Goal: Entertainment & Leisure: Browse casually

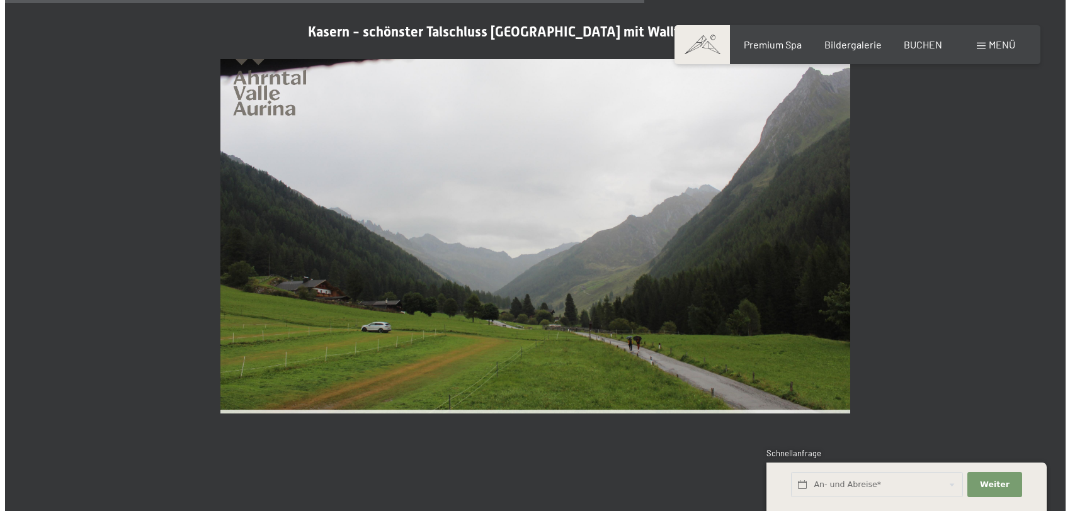
scroll to position [2701, 0]
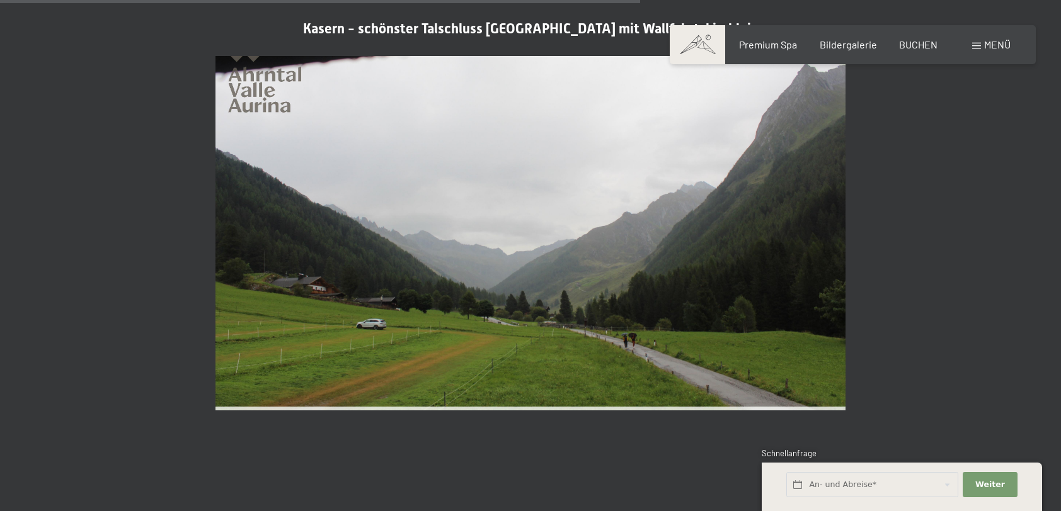
click at [999, 46] on span "Menü" at bounding box center [997, 44] width 26 height 12
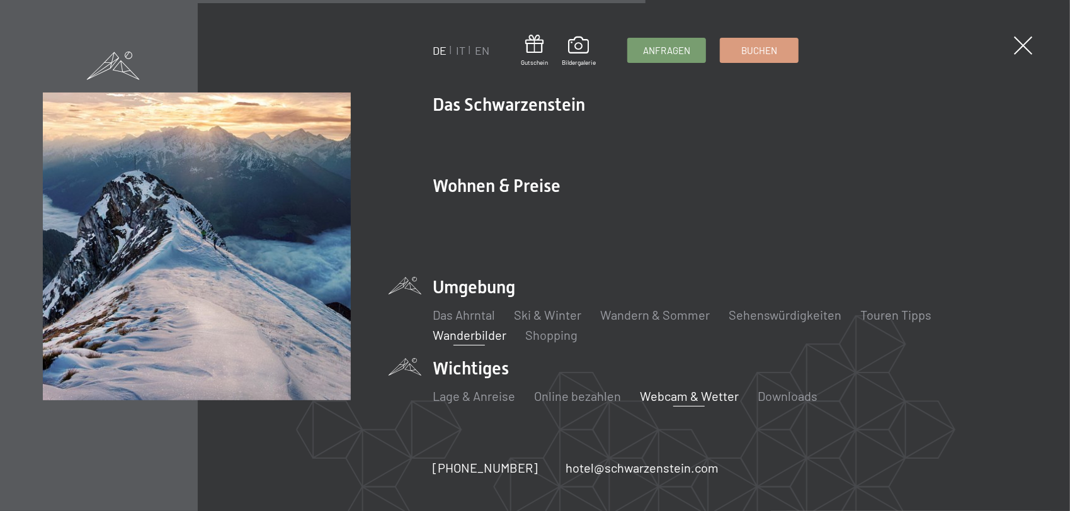
click at [469, 327] on link "Wanderbilder" at bounding box center [470, 334] width 74 height 15
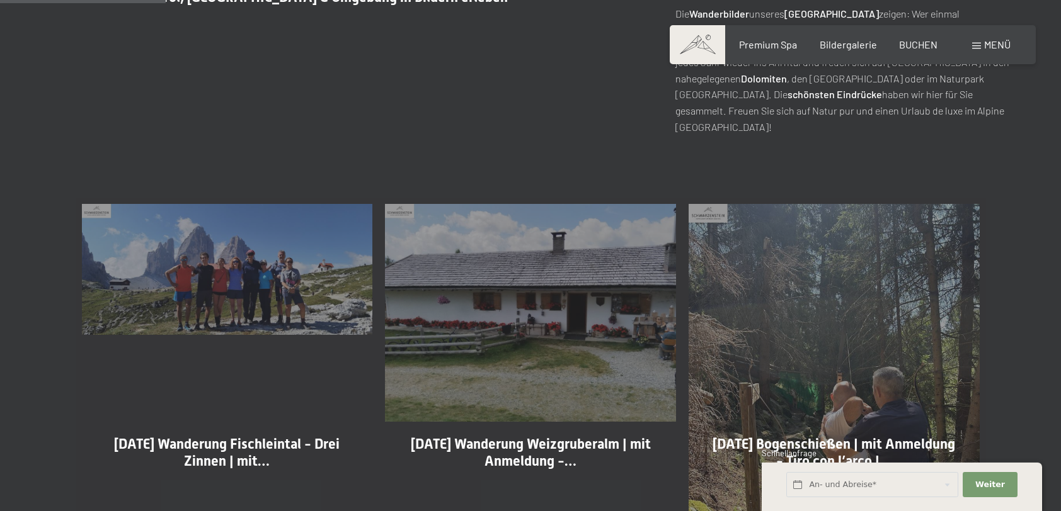
scroll to position [630, 0]
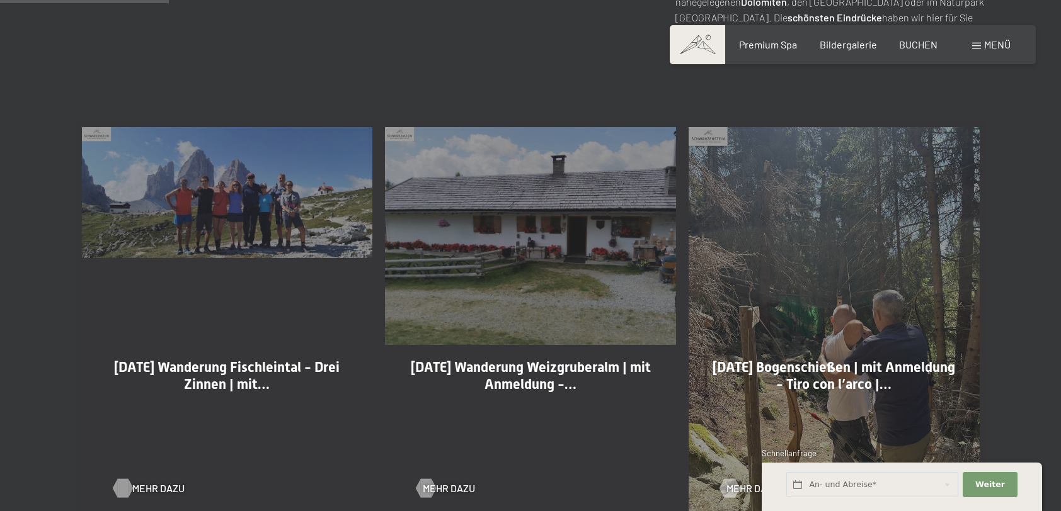
click at [122, 487] on div at bounding box center [122, 488] width 11 height 19
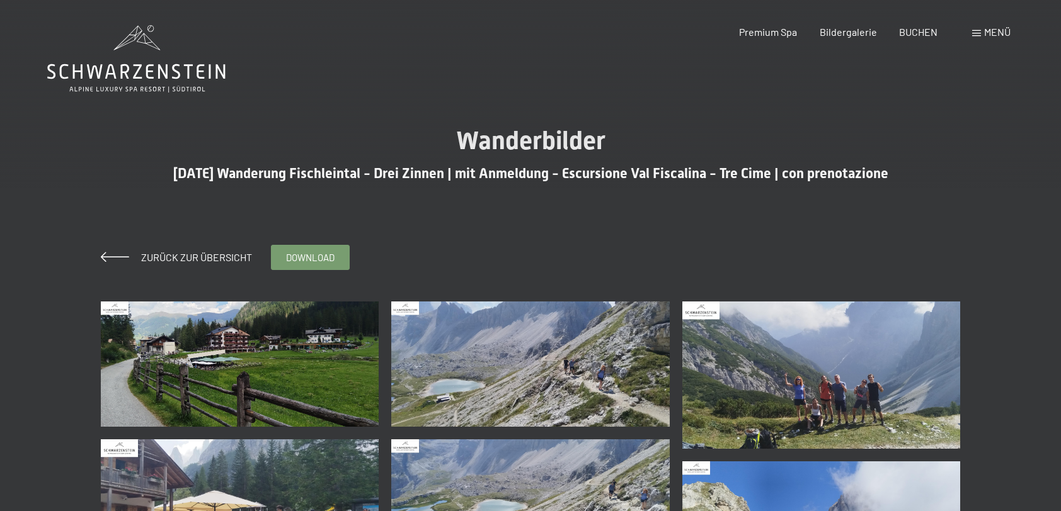
click at [312, 390] on img at bounding box center [240, 364] width 278 height 125
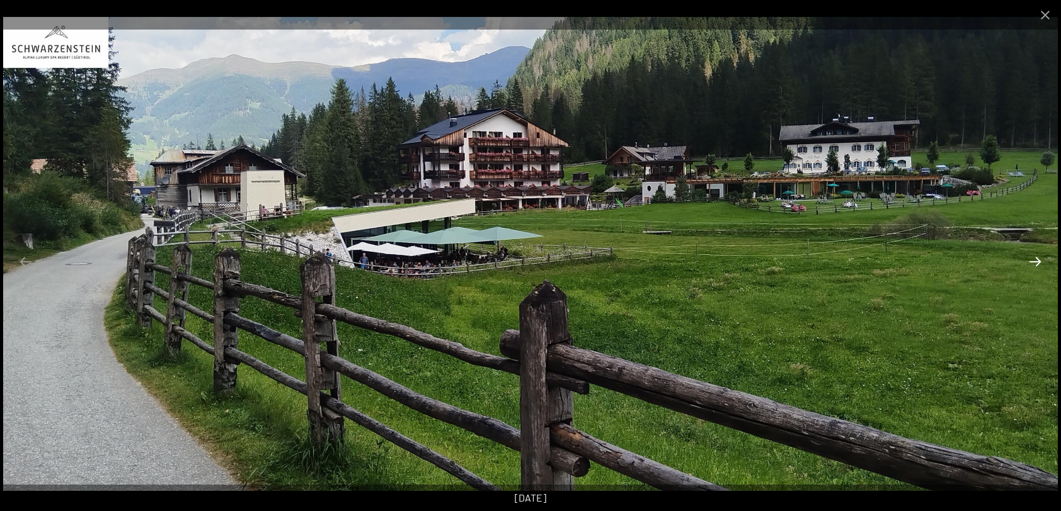
click at [1035, 259] on button "Next slide" at bounding box center [1035, 261] width 26 height 25
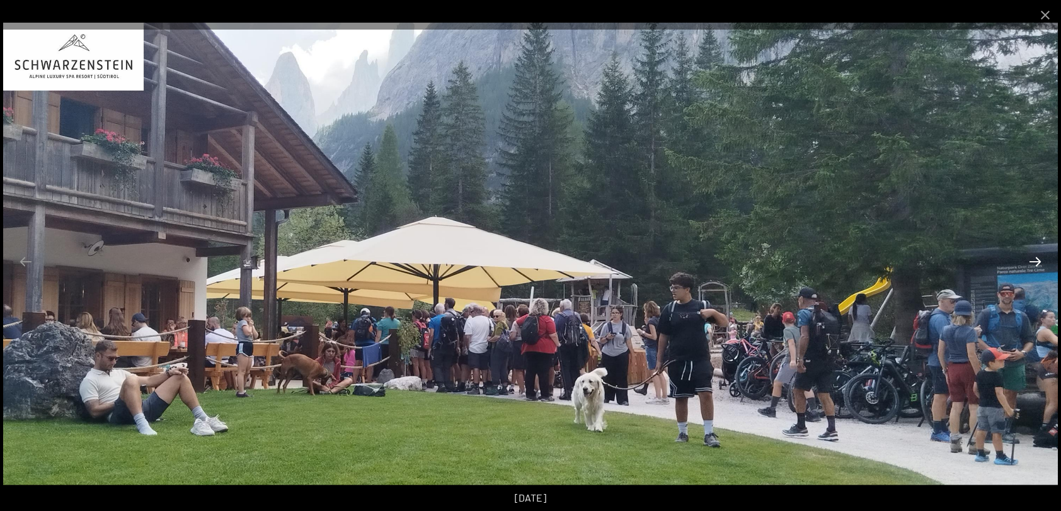
click at [1037, 263] on button "Next slide" at bounding box center [1035, 261] width 26 height 25
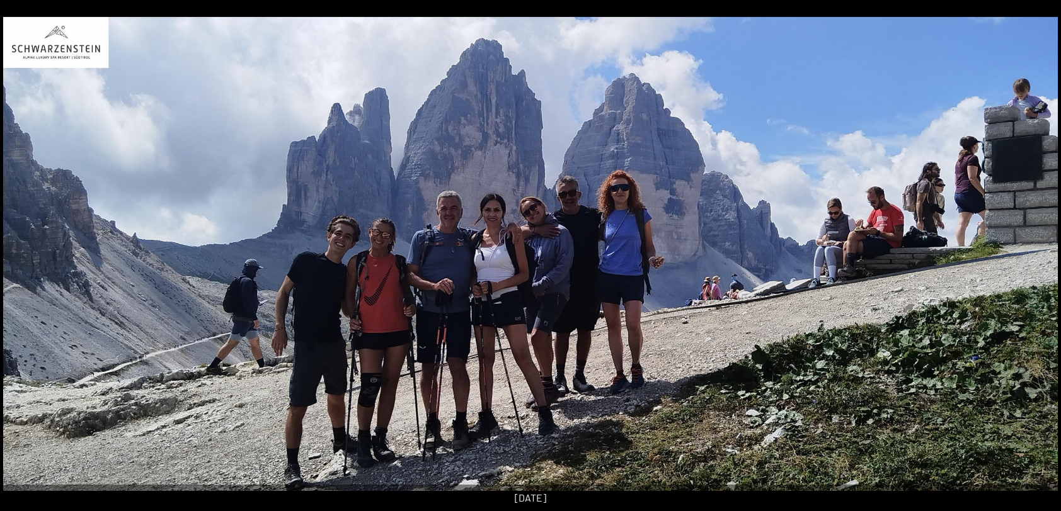
click at [1037, 263] on button "Next slide" at bounding box center [1041, 261] width 26 height 25
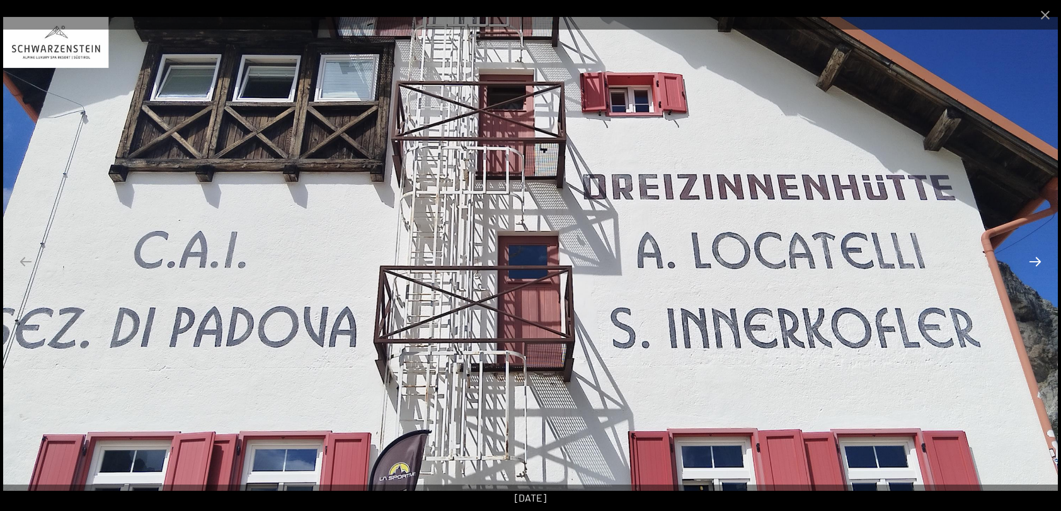
click at [1037, 263] on button "Next slide" at bounding box center [1035, 261] width 26 height 25
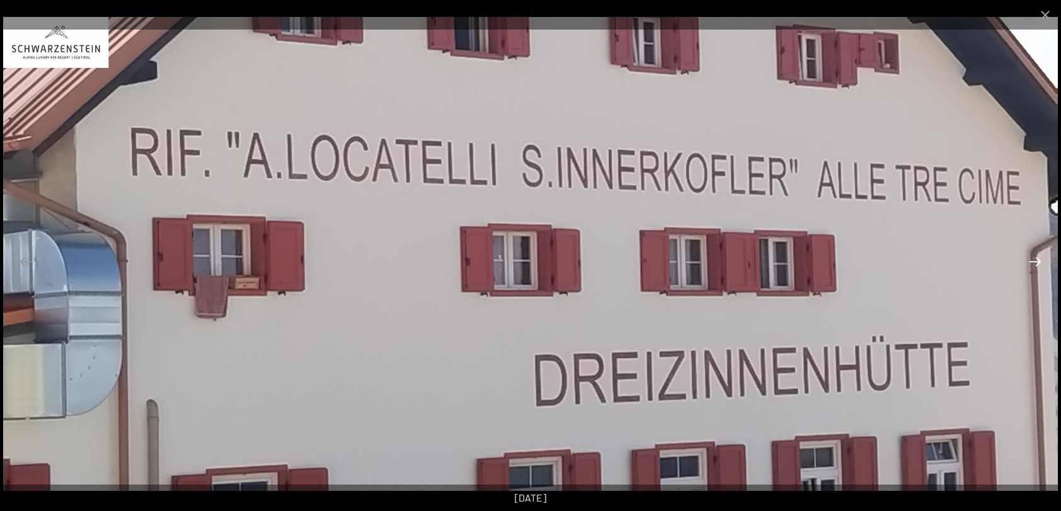
click at [1037, 263] on button "Next slide" at bounding box center [1035, 261] width 26 height 25
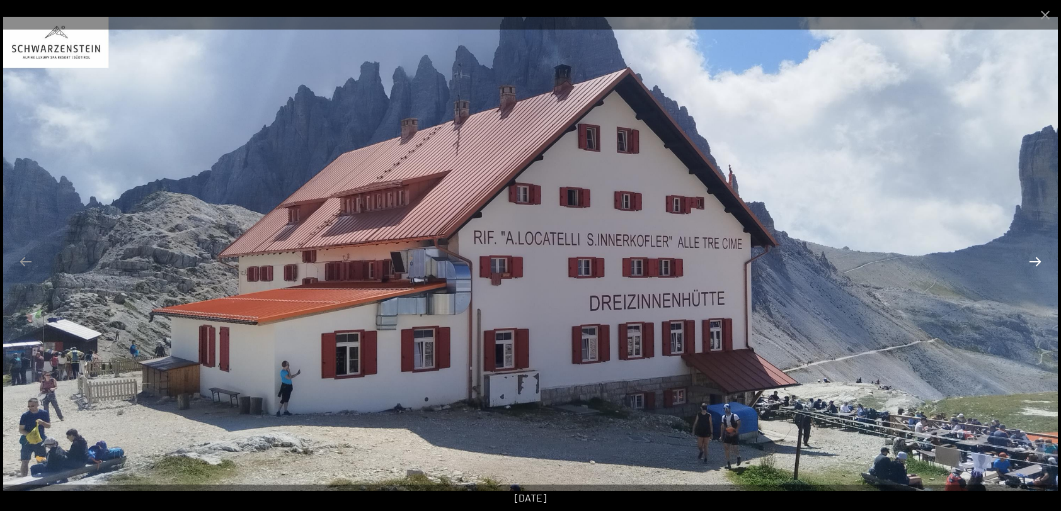
click at [1037, 263] on button "Next slide" at bounding box center [1035, 261] width 26 height 25
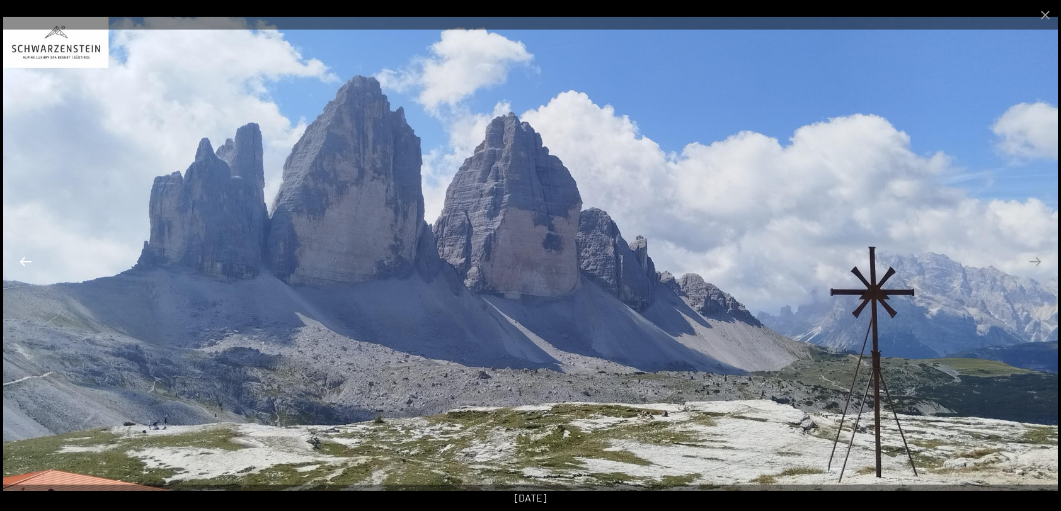
click at [26, 263] on button "Previous slide" at bounding box center [26, 261] width 26 height 25
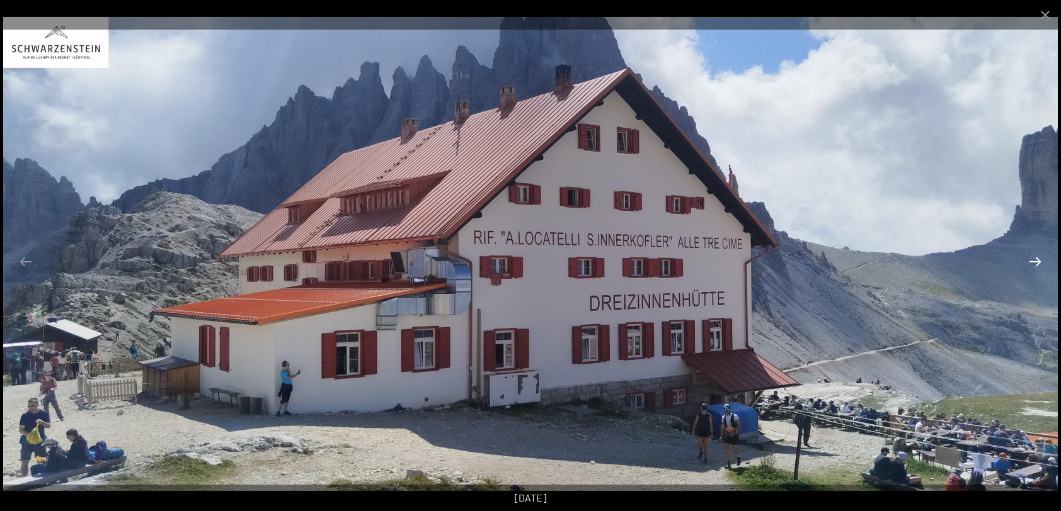
click at [1036, 261] on button "Next slide" at bounding box center [1035, 261] width 26 height 25
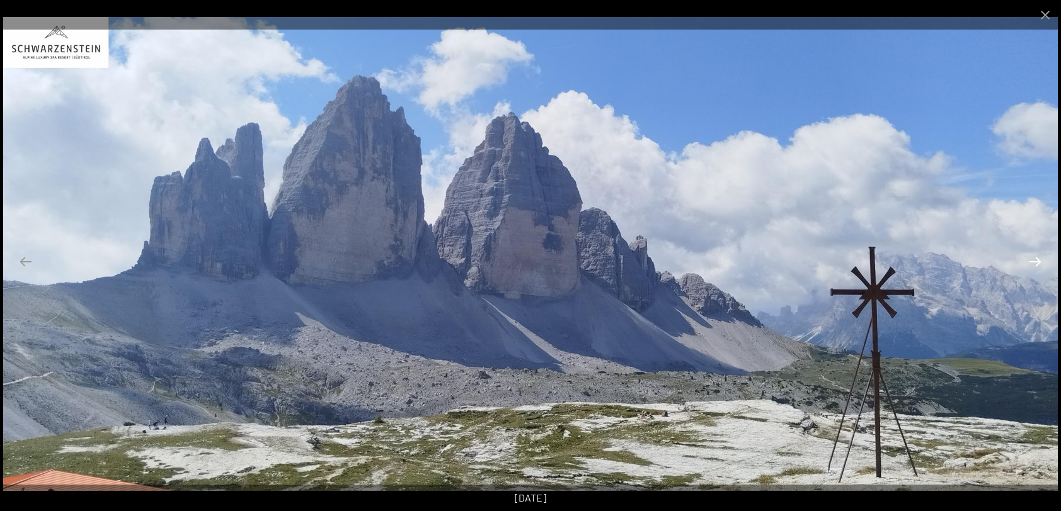
click at [1036, 261] on button "Next slide" at bounding box center [1035, 261] width 26 height 25
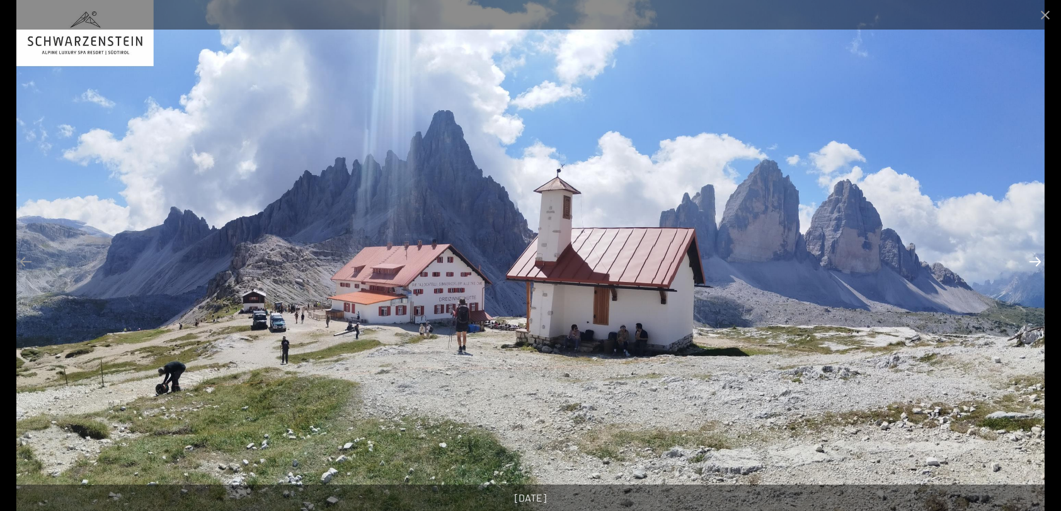
click at [1036, 261] on button "Next slide" at bounding box center [1035, 261] width 26 height 25
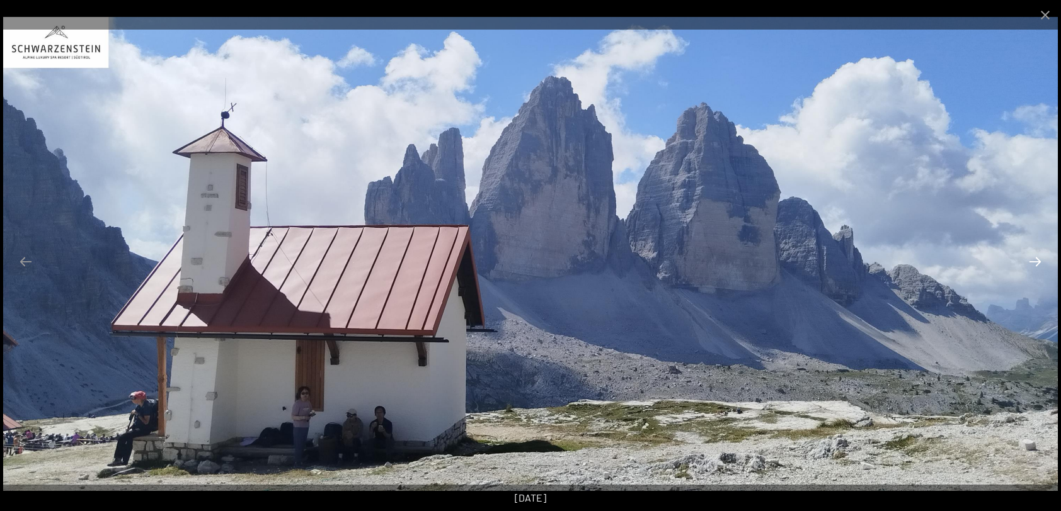
click at [1036, 261] on button "Next slide" at bounding box center [1035, 261] width 26 height 25
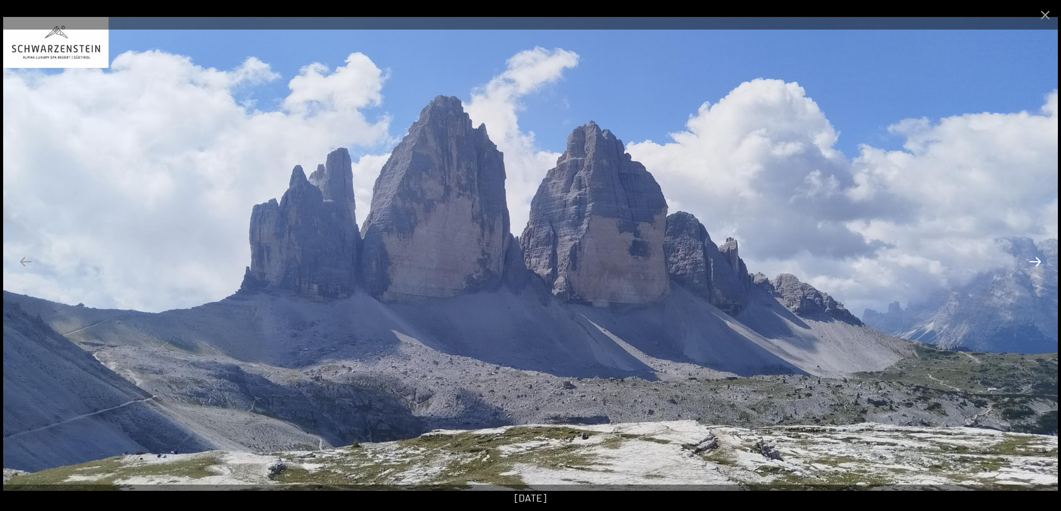
click at [1036, 261] on button "Next slide" at bounding box center [1035, 261] width 26 height 25
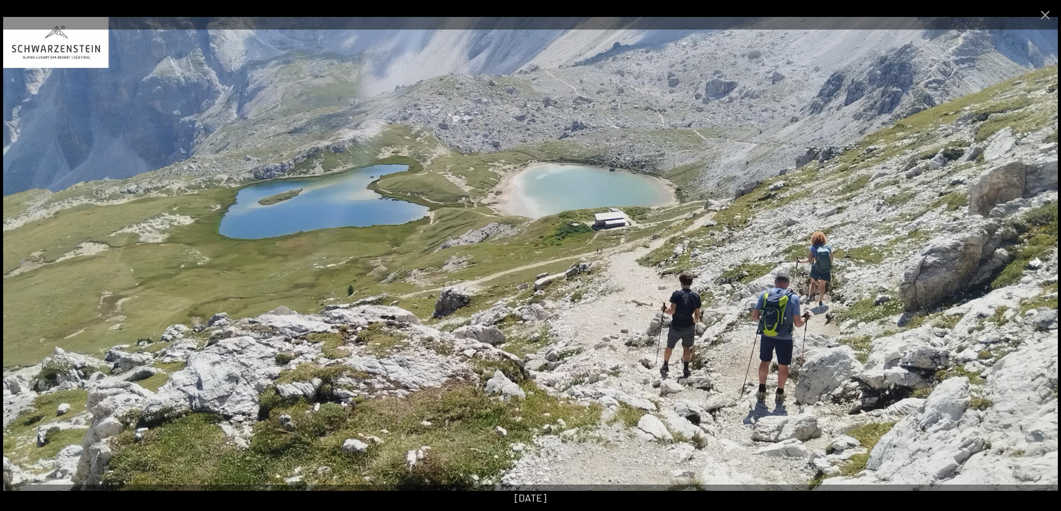
click at [1036, 261] on button "Next slide" at bounding box center [1035, 261] width 26 height 25
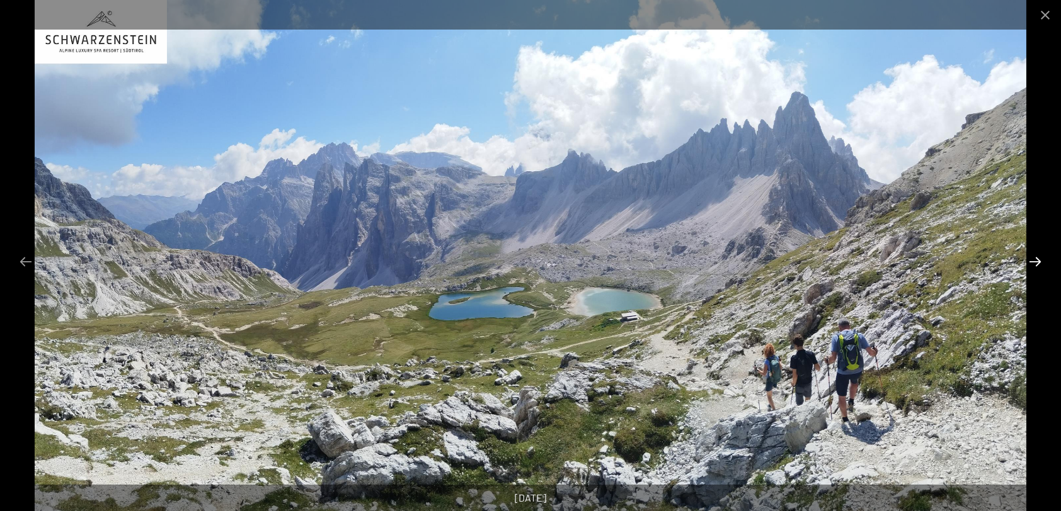
click at [1036, 261] on button "Next slide" at bounding box center [1035, 261] width 26 height 25
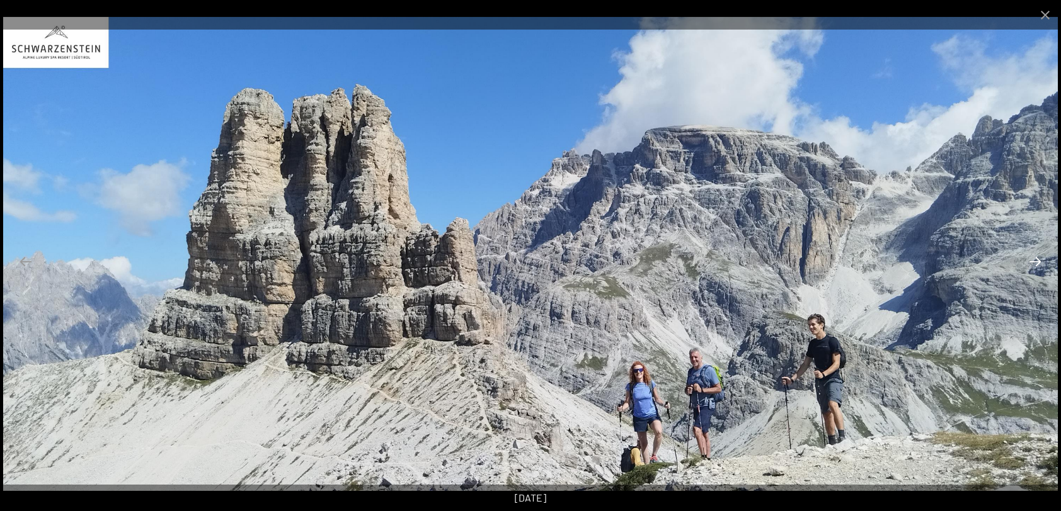
click at [1036, 261] on button "Next slide" at bounding box center [1035, 261] width 26 height 25
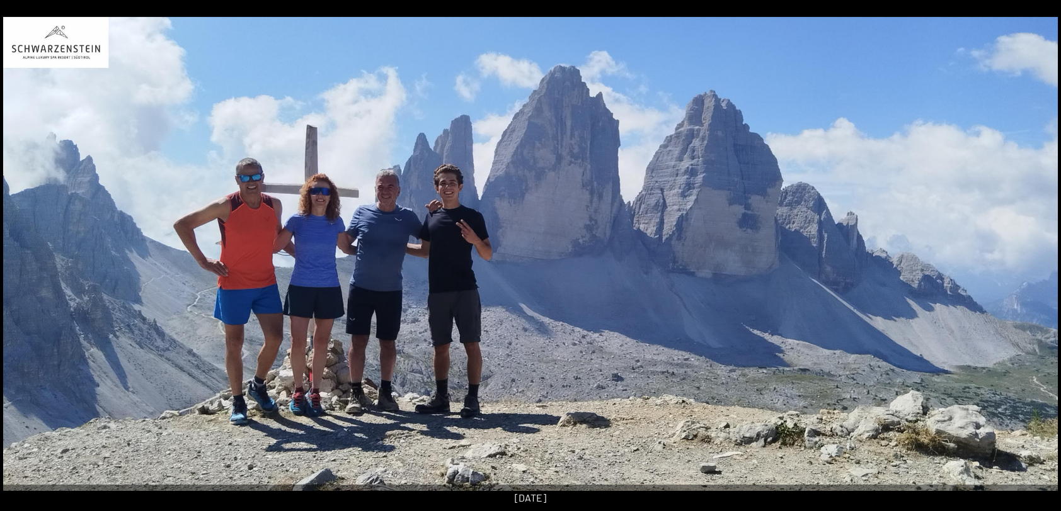
click at [1036, 261] on button "Next slide" at bounding box center [1041, 261] width 26 height 25
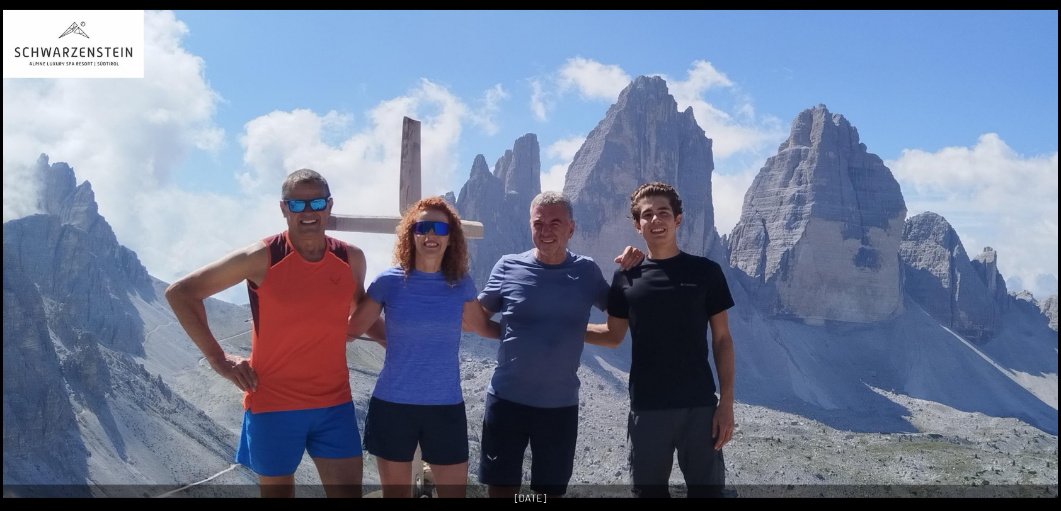
click at [1036, 261] on button "Next slide" at bounding box center [1041, 261] width 26 height 25
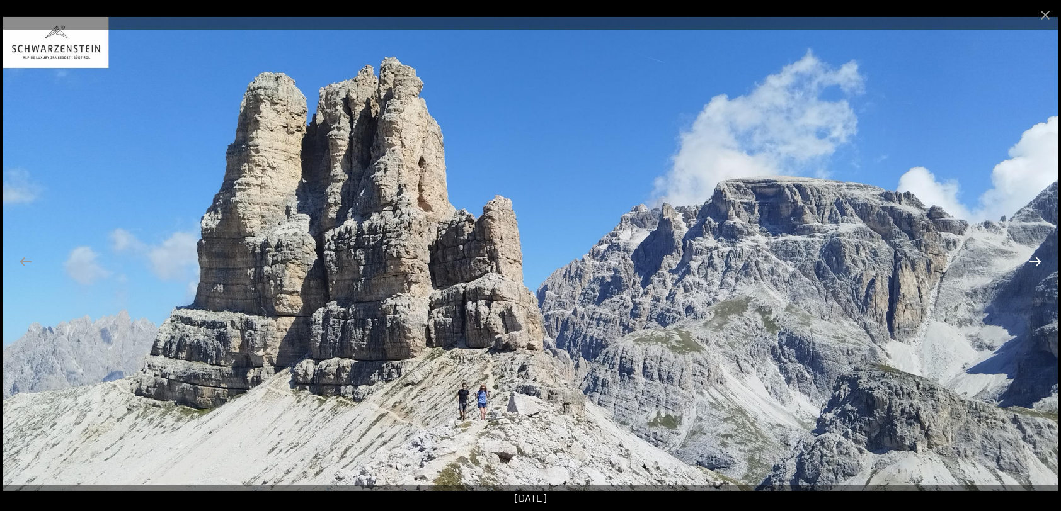
click at [1036, 261] on button "Next slide" at bounding box center [1035, 261] width 26 height 25
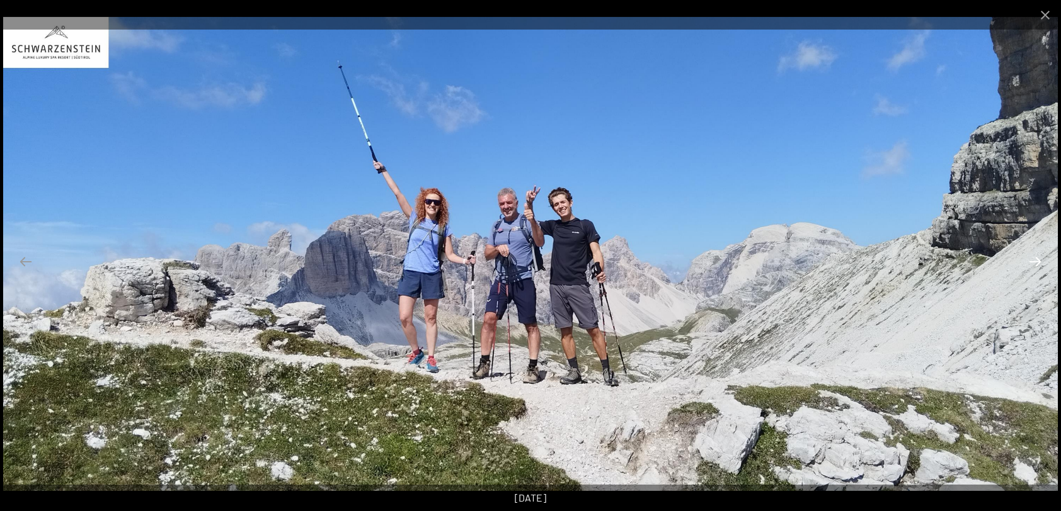
click at [1036, 261] on button "Next slide" at bounding box center [1035, 261] width 26 height 25
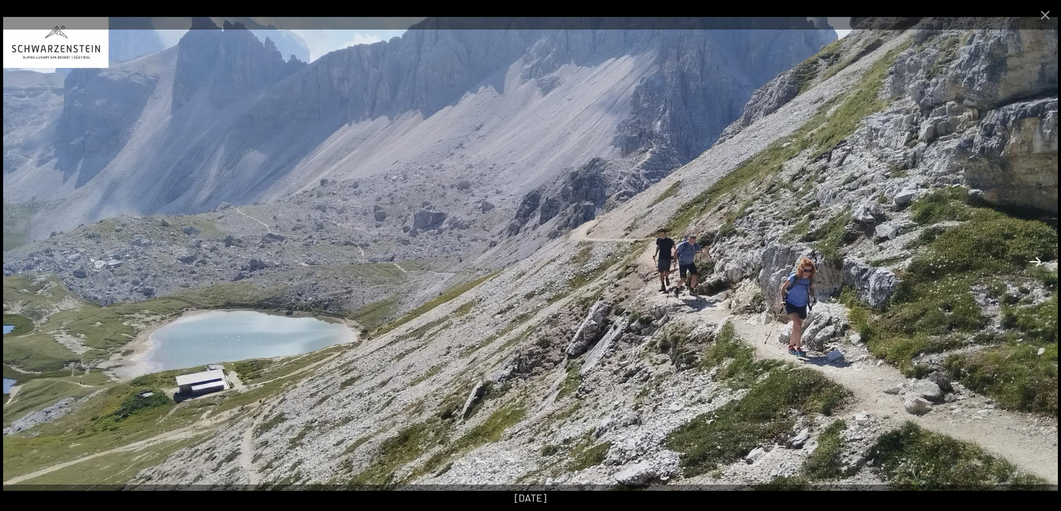
click at [1036, 261] on button "Next slide" at bounding box center [1035, 261] width 26 height 25
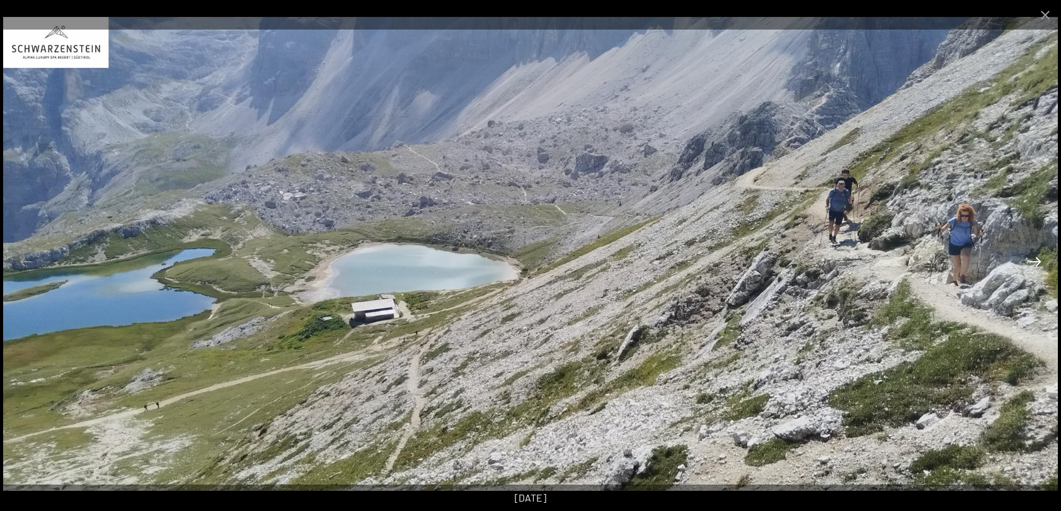
click at [1036, 261] on button "Next slide" at bounding box center [1035, 261] width 26 height 25
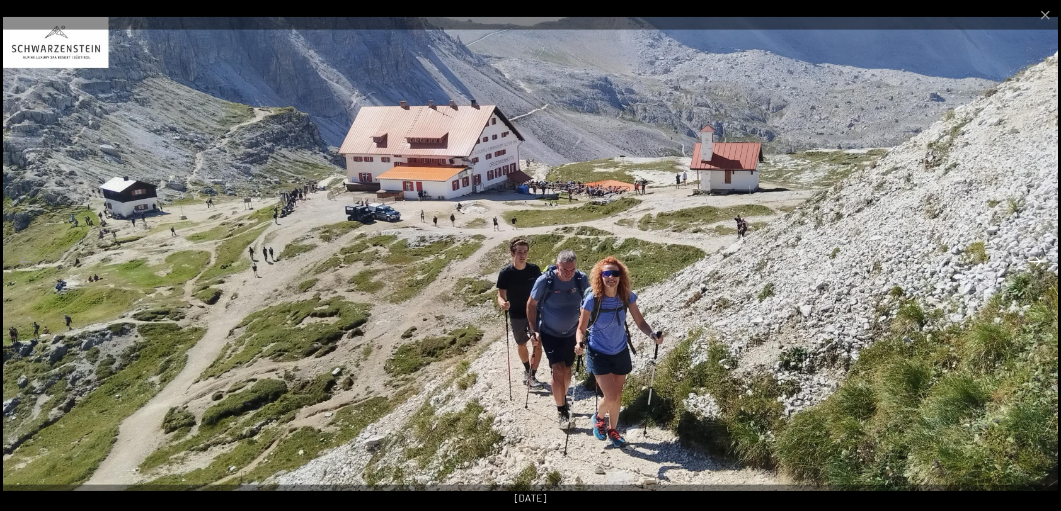
click at [1036, 261] on button "Next slide" at bounding box center [1035, 261] width 26 height 25
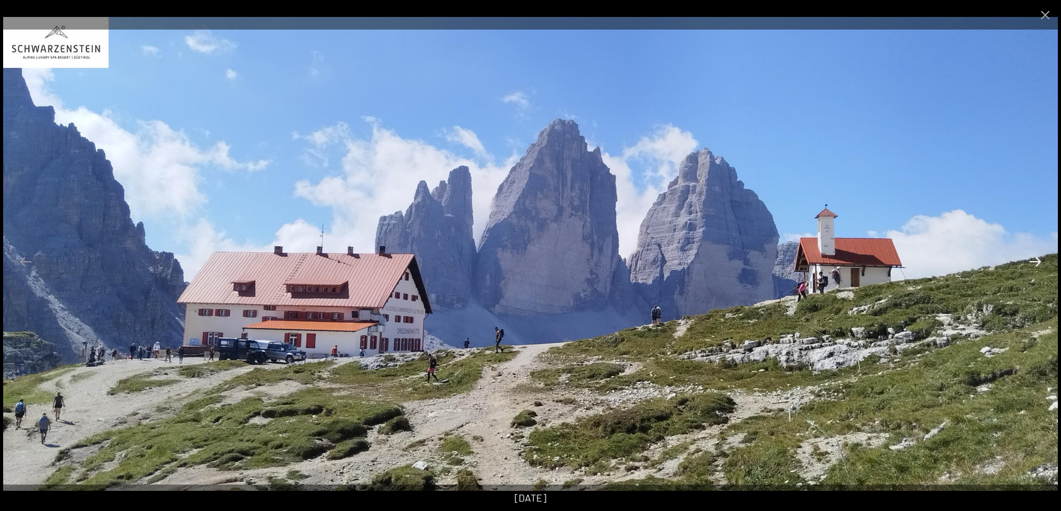
click at [1036, 261] on button "Next slide" at bounding box center [1035, 261] width 26 height 25
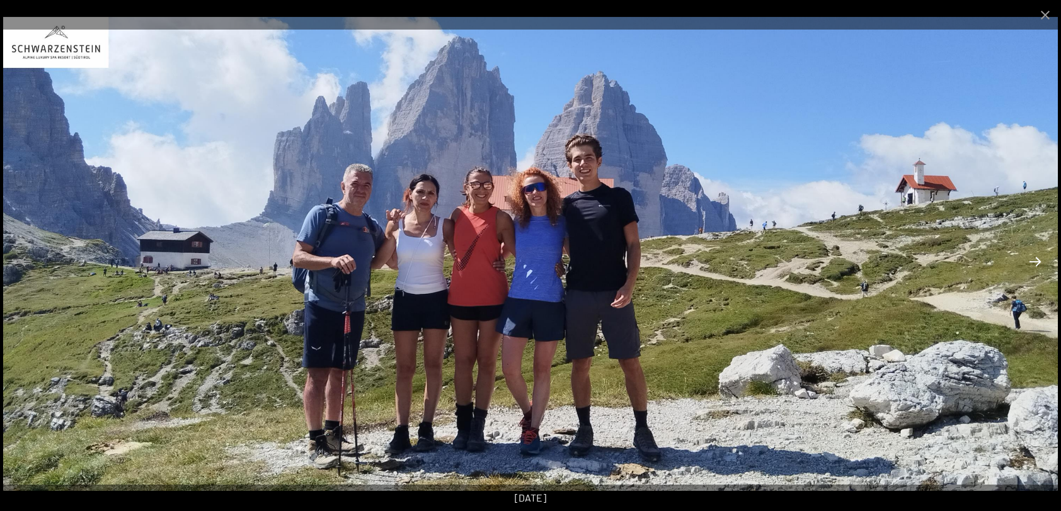
click at [1036, 261] on button "Next slide" at bounding box center [1035, 261] width 26 height 25
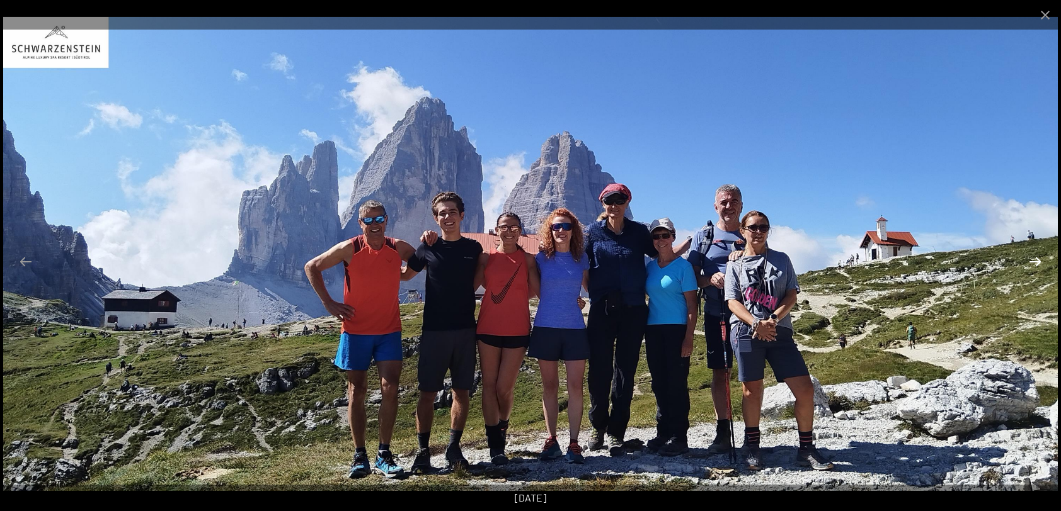
click at [1036, 261] on button "Next slide" at bounding box center [1035, 261] width 26 height 25
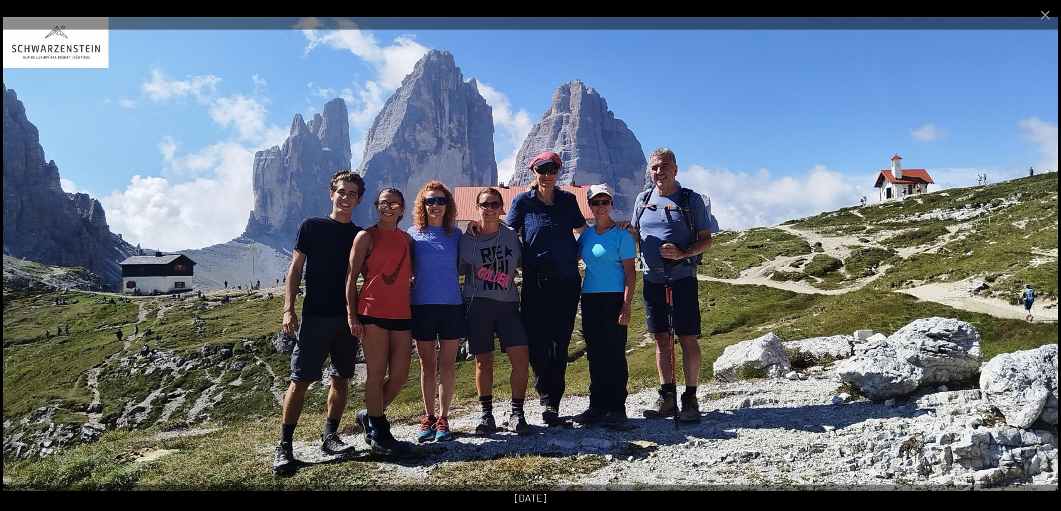
click at [1036, 261] on button "Next slide" at bounding box center [1035, 261] width 26 height 25
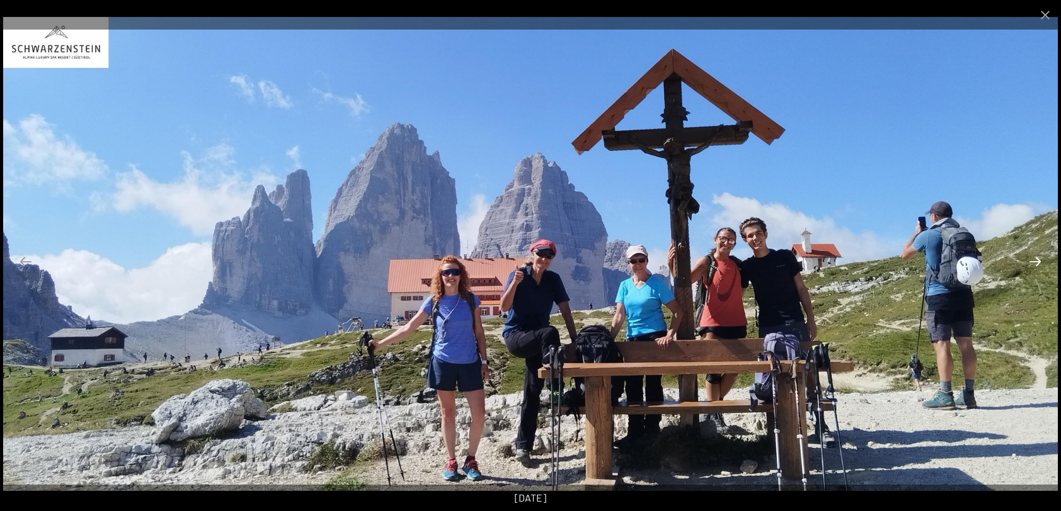
click at [1036, 261] on button "Next slide" at bounding box center [1035, 261] width 26 height 25
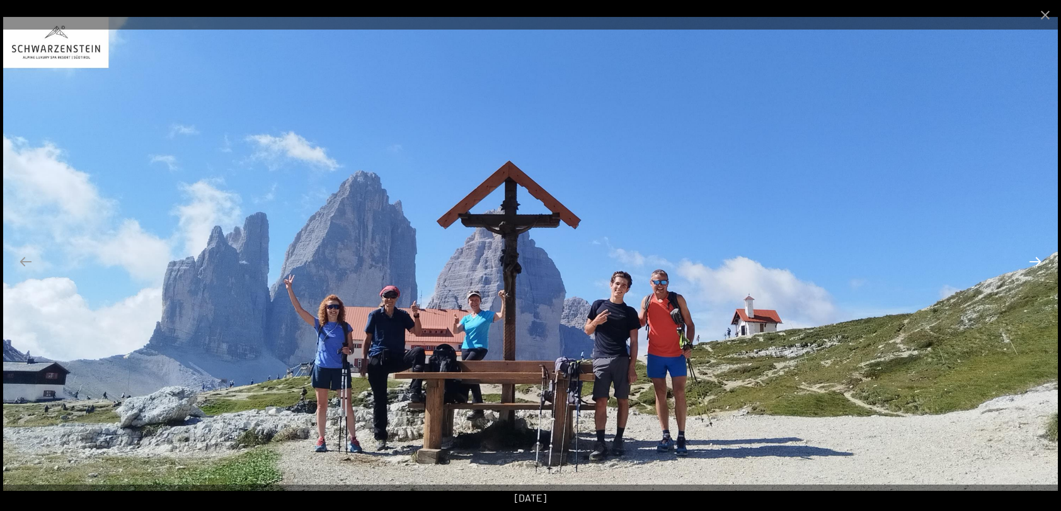
click at [1036, 261] on button "Next slide" at bounding box center [1035, 261] width 26 height 25
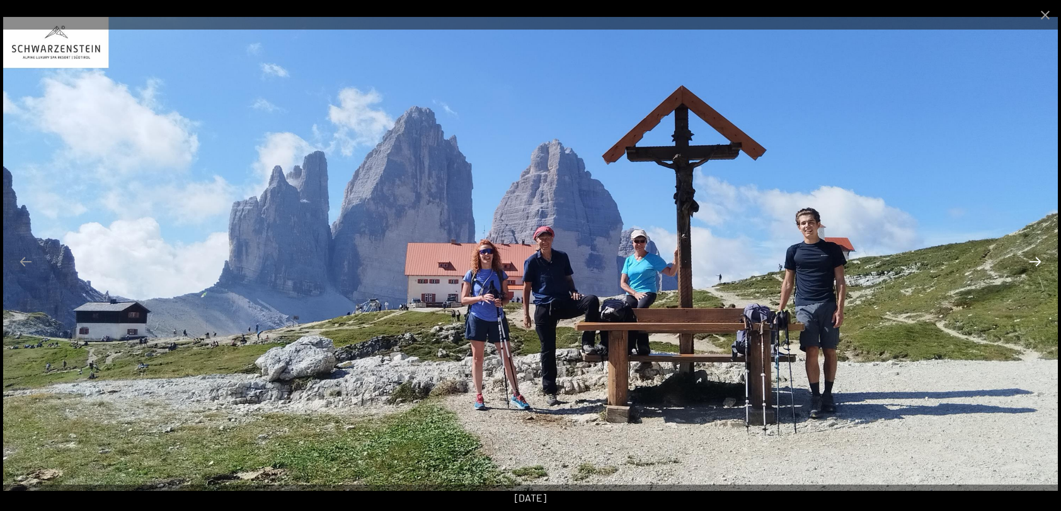
click at [1036, 261] on button "Next slide" at bounding box center [1035, 261] width 26 height 25
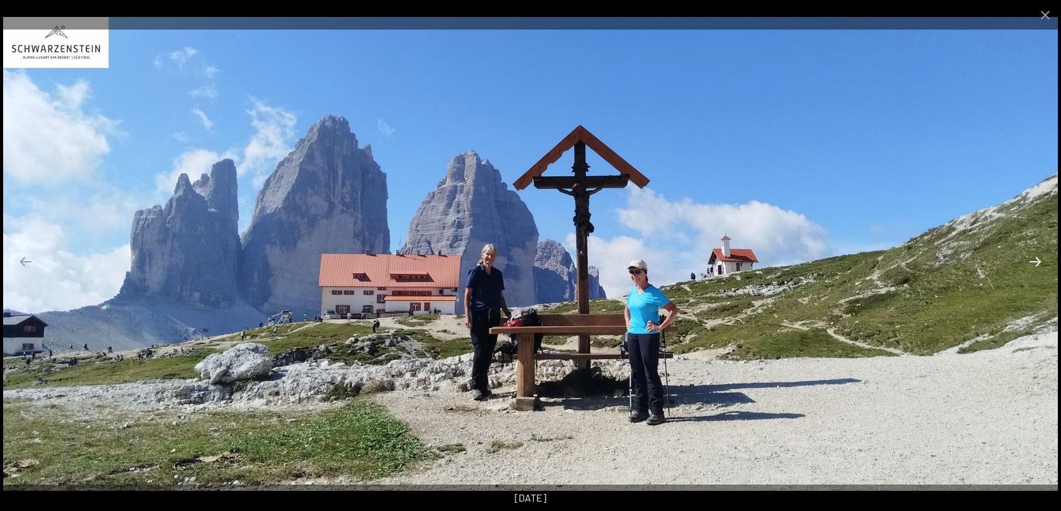
click at [1036, 261] on button "Next slide" at bounding box center [1035, 261] width 26 height 25
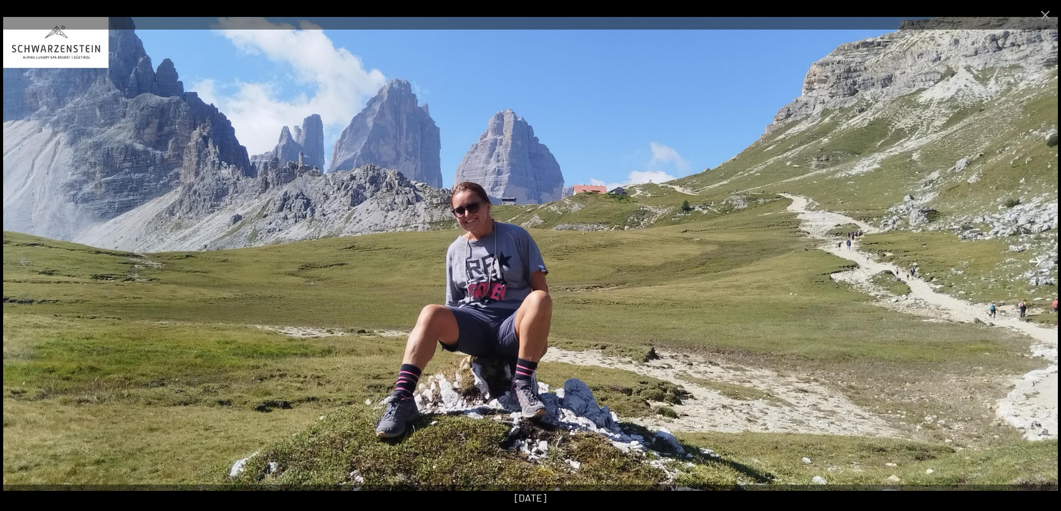
click at [1036, 261] on button "Next slide" at bounding box center [1035, 261] width 26 height 25
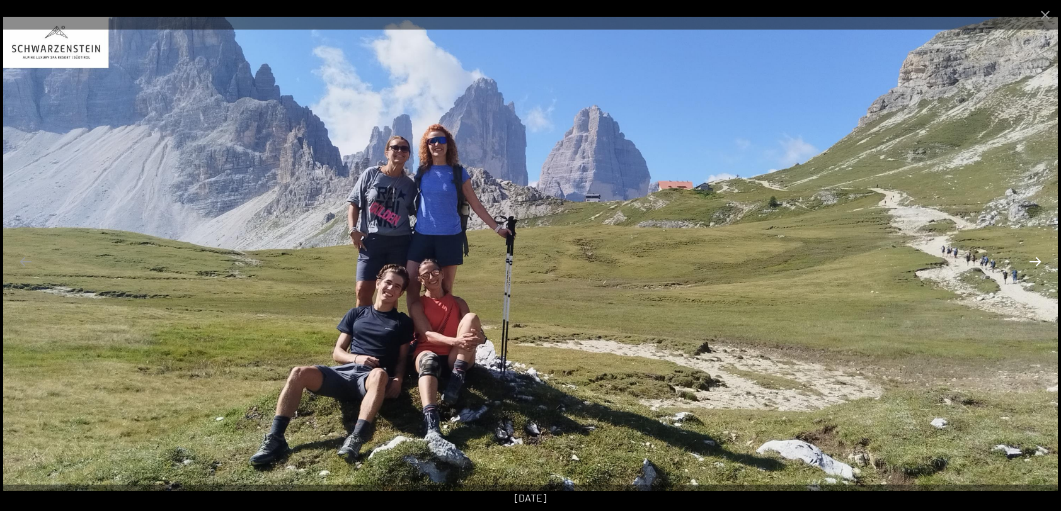
click at [1036, 261] on button "Next slide" at bounding box center [1035, 261] width 26 height 25
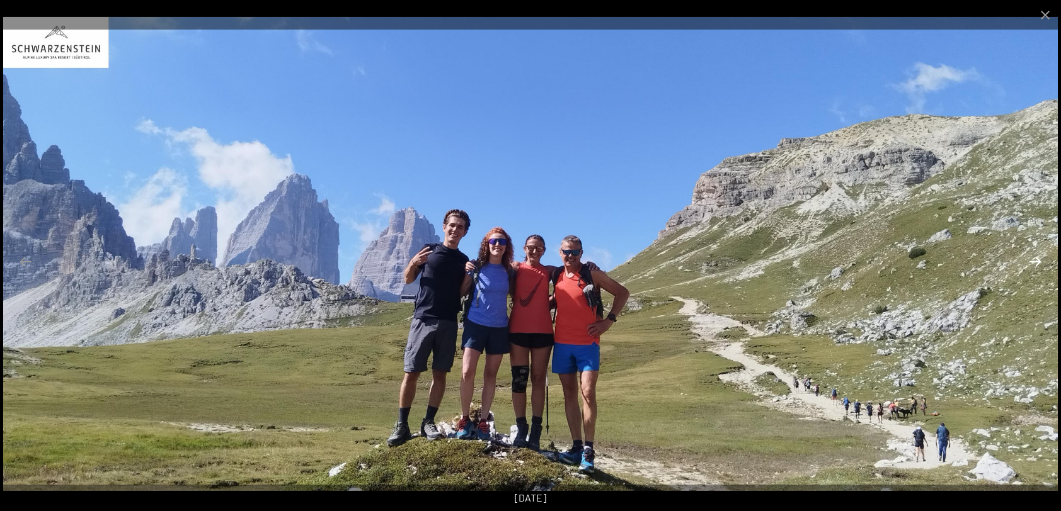
click at [1036, 261] on button "Next slide" at bounding box center [1035, 261] width 26 height 25
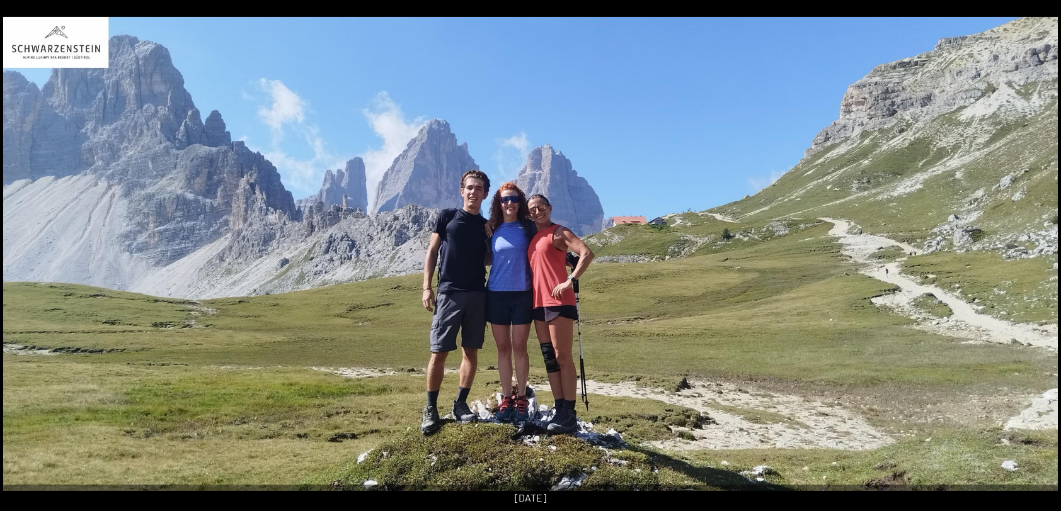
click at [1036, 261] on button "Next slide" at bounding box center [1041, 261] width 26 height 25
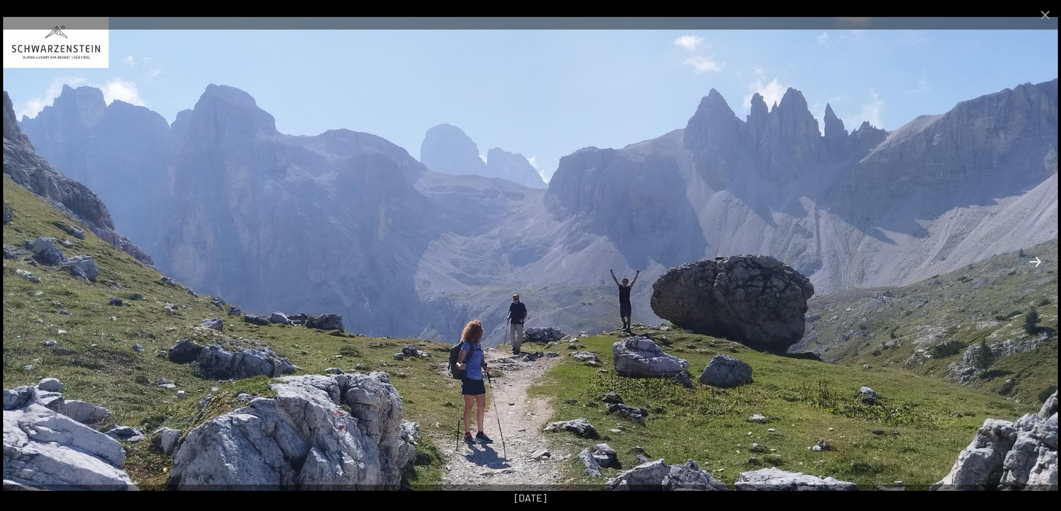
click at [1036, 261] on button "Next slide" at bounding box center [1035, 261] width 26 height 25
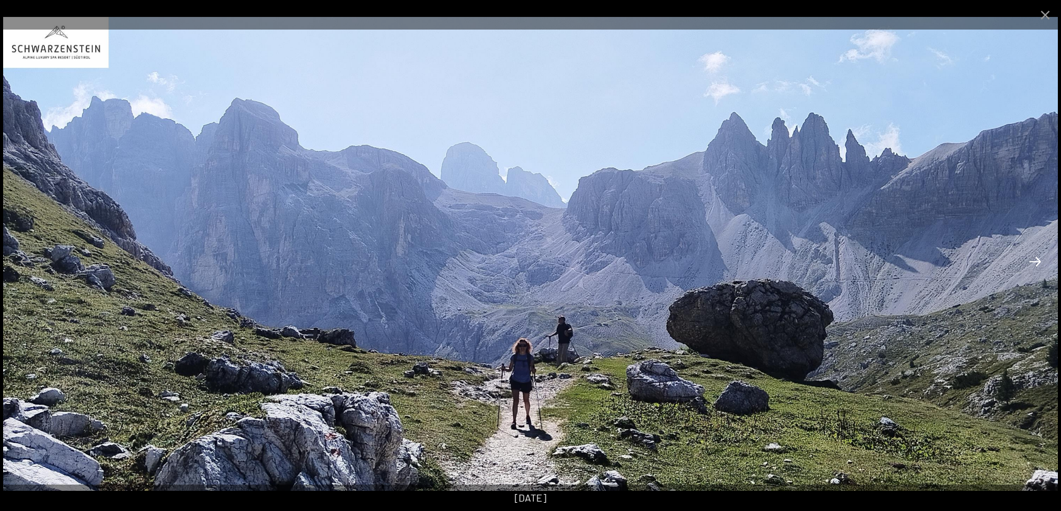
click at [1036, 261] on button "Next slide" at bounding box center [1035, 261] width 26 height 25
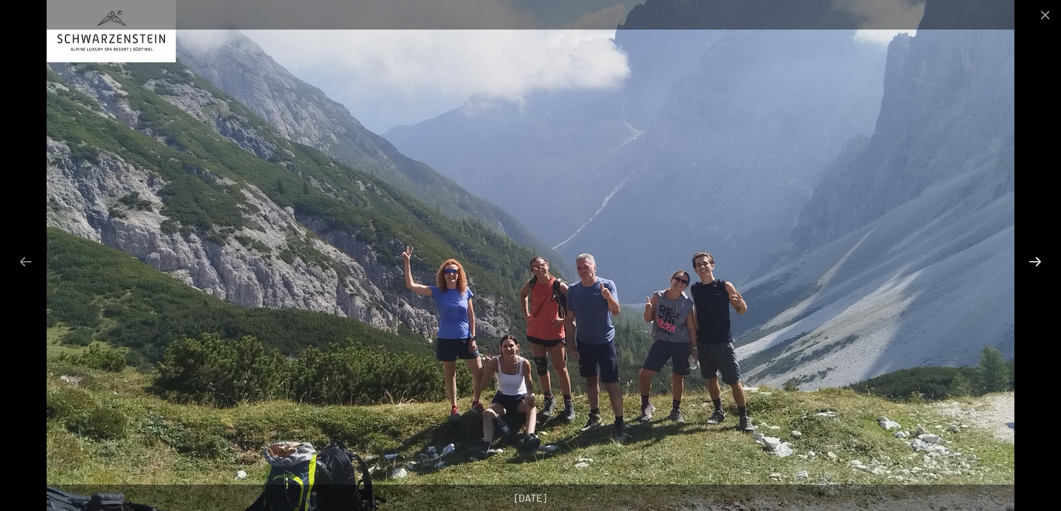
click at [1036, 261] on button "Next slide" at bounding box center [1035, 261] width 26 height 25
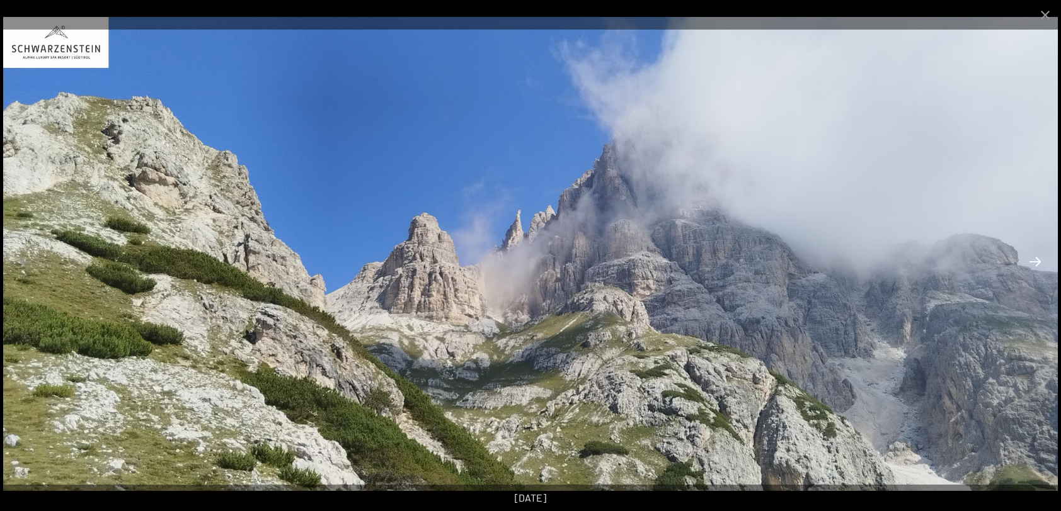
click at [1036, 261] on button "Next slide" at bounding box center [1035, 261] width 26 height 25
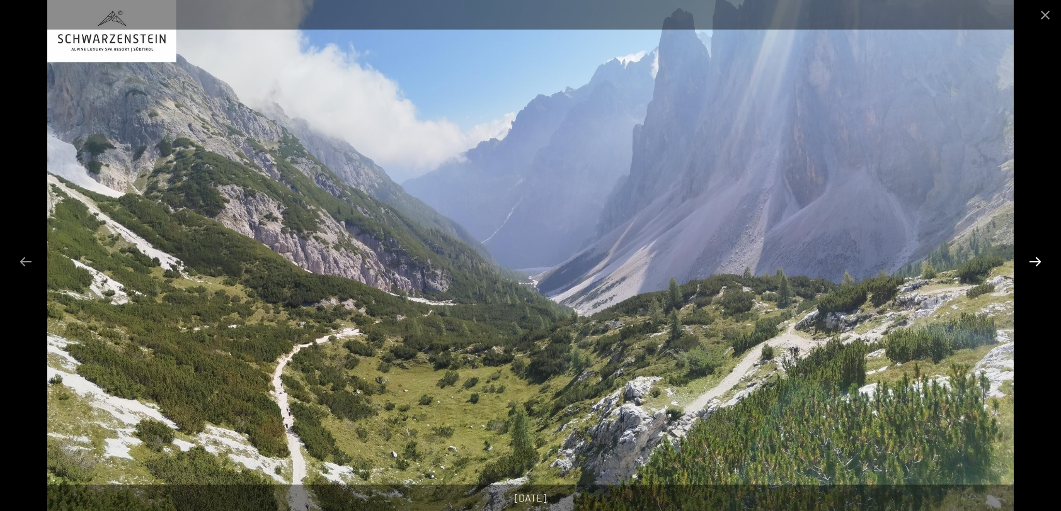
click at [1036, 261] on button "Next slide" at bounding box center [1035, 261] width 26 height 25
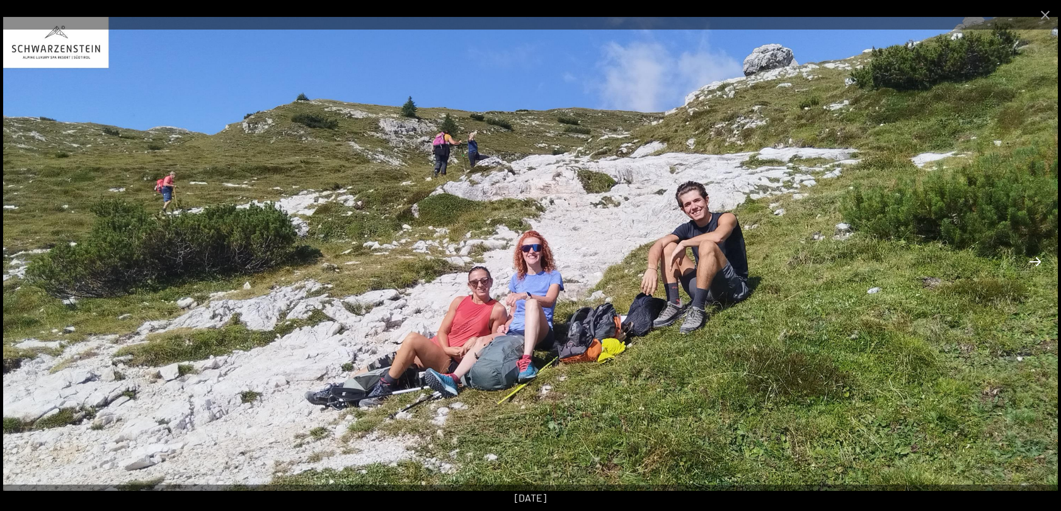
click at [1036, 261] on button "Next slide" at bounding box center [1035, 261] width 26 height 25
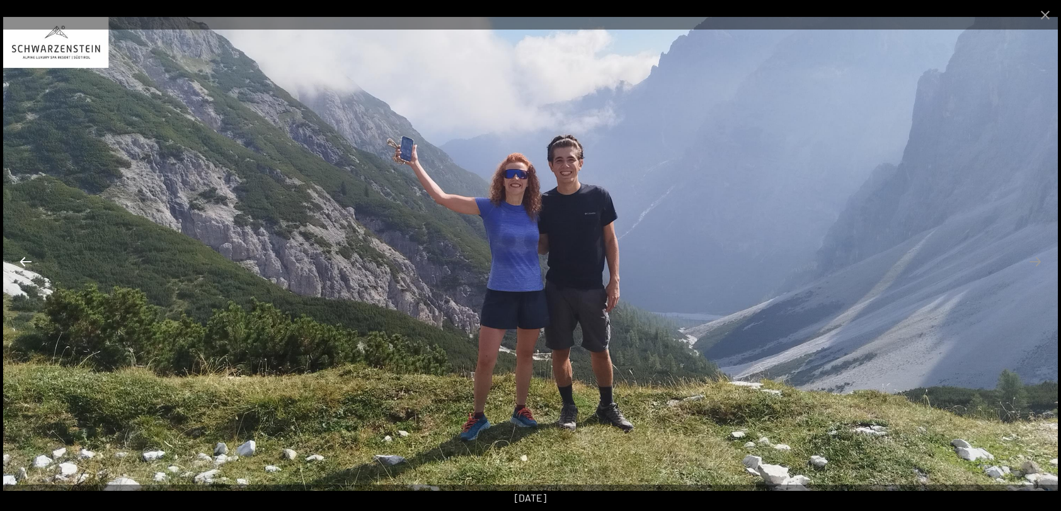
click at [24, 261] on button "Previous slide" at bounding box center [26, 261] width 26 height 25
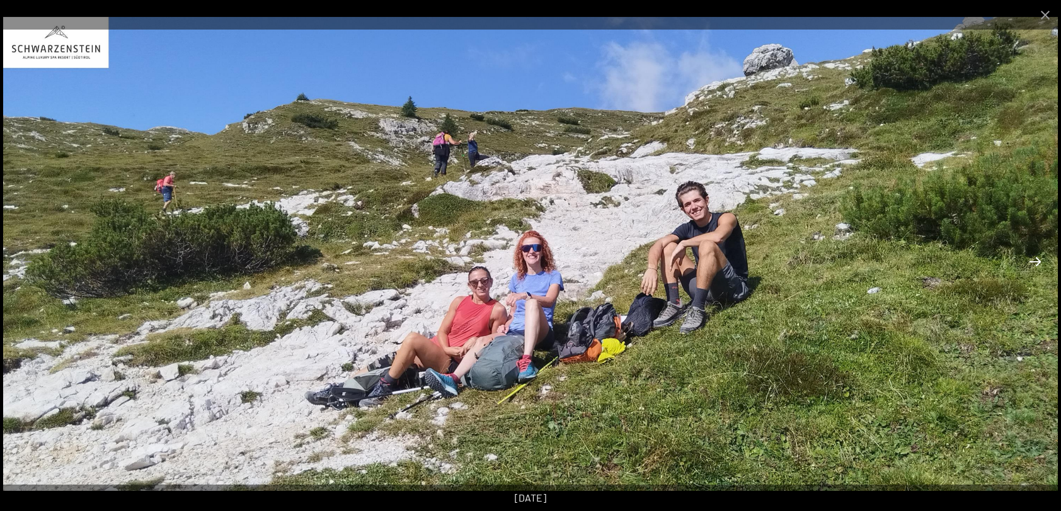
click at [1033, 262] on button "Next slide" at bounding box center [1035, 261] width 26 height 25
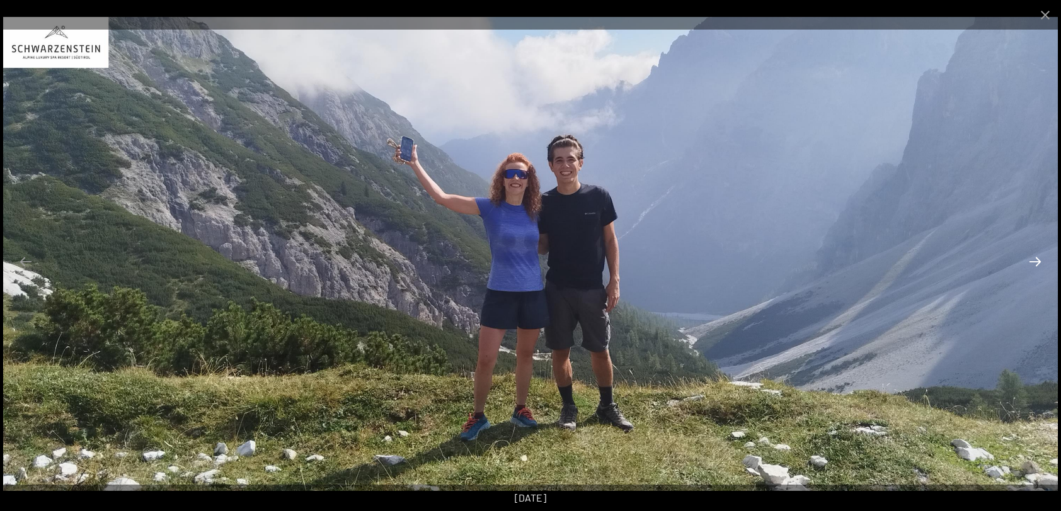
click at [1033, 262] on button "Next slide" at bounding box center [1035, 261] width 26 height 25
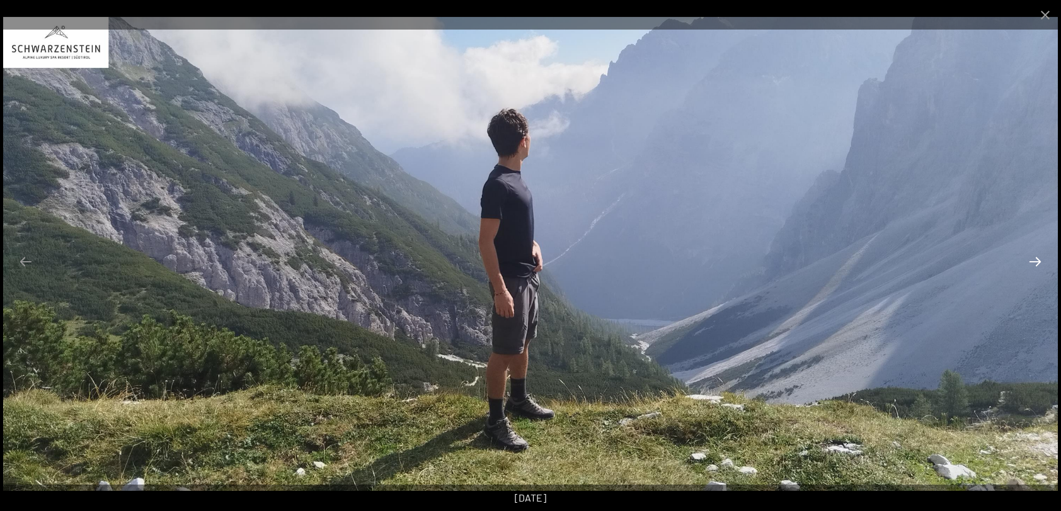
click at [1033, 262] on button "Next slide" at bounding box center [1035, 261] width 26 height 25
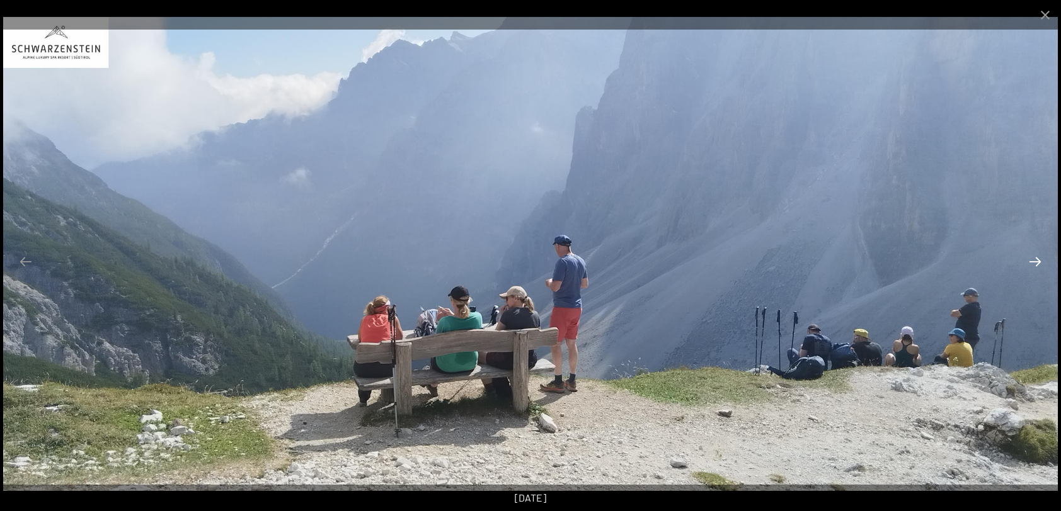
click at [1033, 262] on button "Next slide" at bounding box center [1035, 261] width 26 height 25
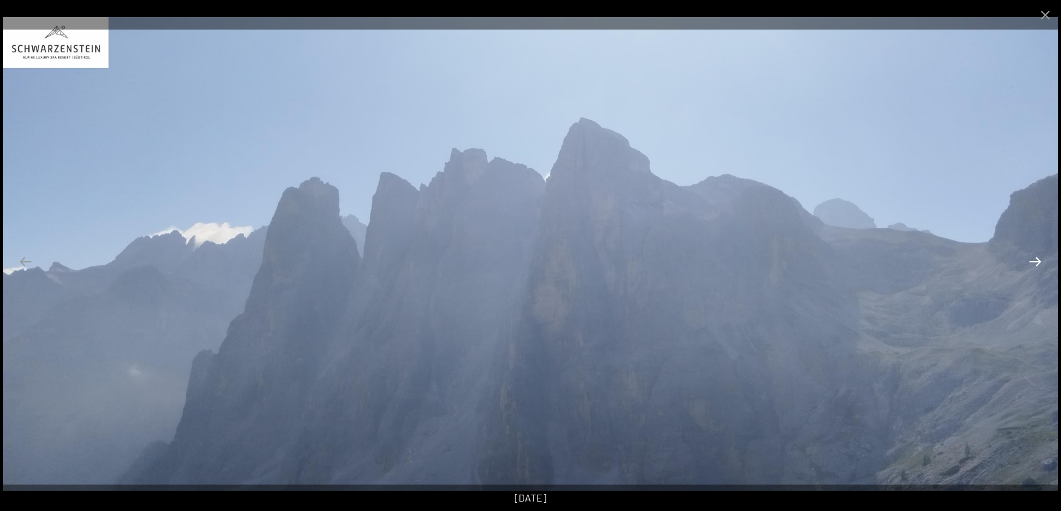
click at [1033, 262] on button "Next slide" at bounding box center [1035, 261] width 26 height 25
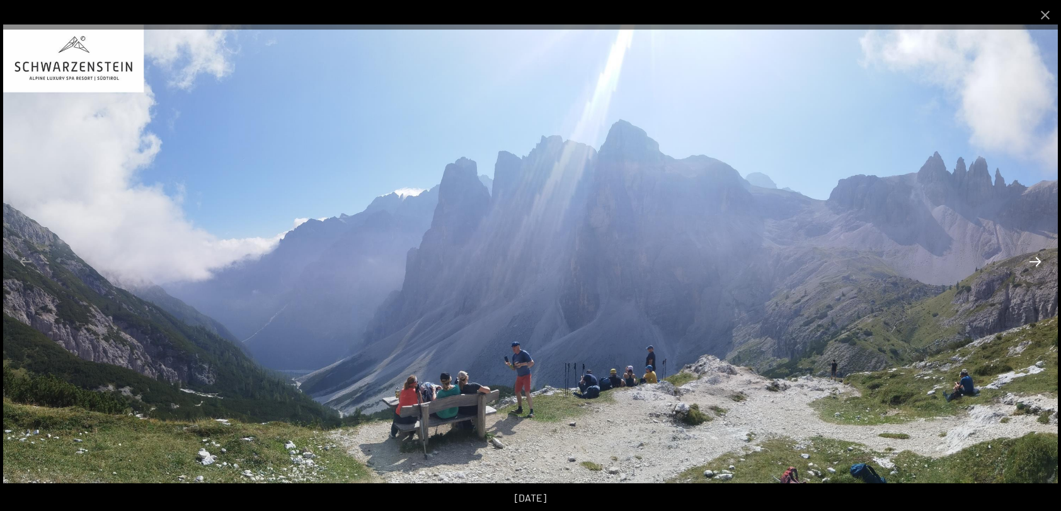
click at [1033, 262] on button "Next slide" at bounding box center [1035, 261] width 26 height 25
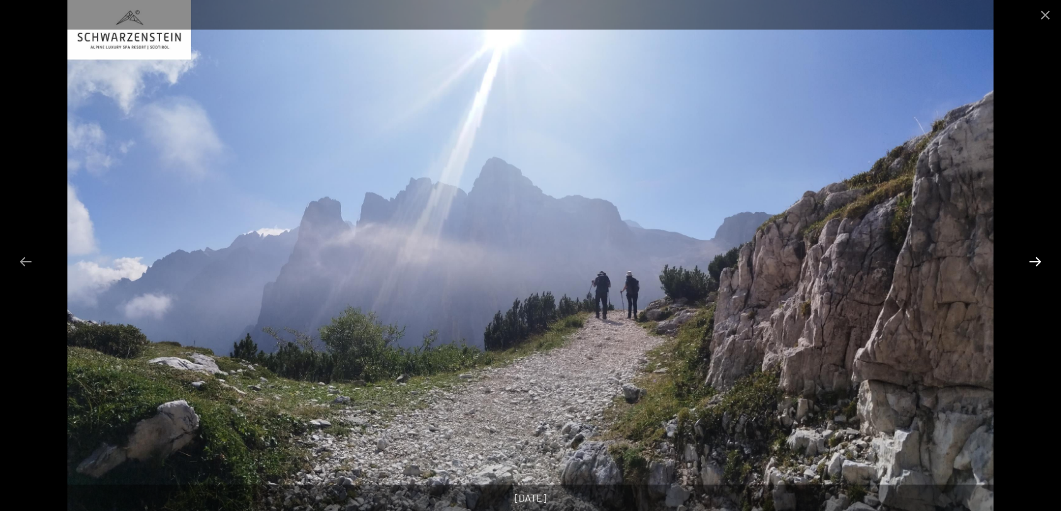
click at [1033, 262] on button "Next slide" at bounding box center [1035, 261] width 26 height 25
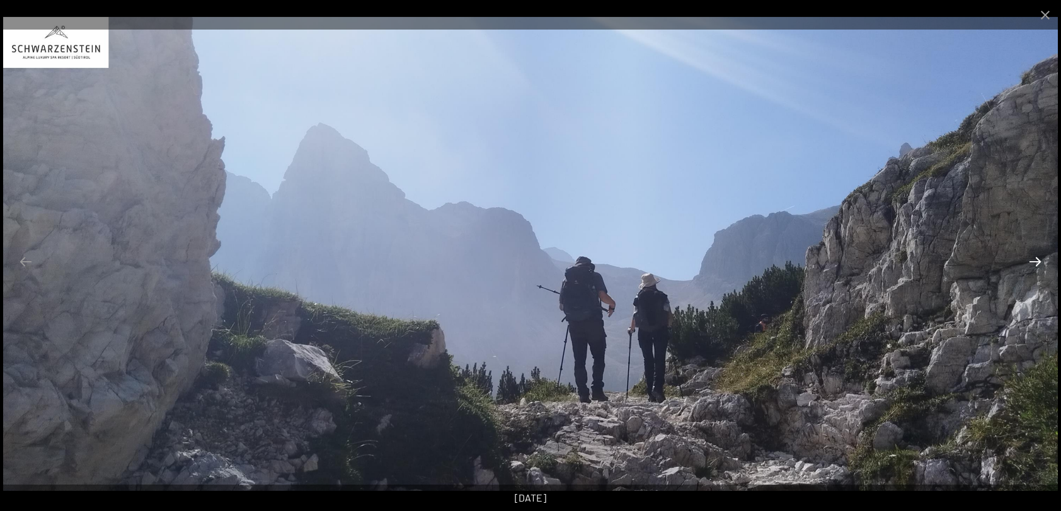
click at [1033, 262] on button "Next slide" at bounding box center [1035, 261] width 26 height 25
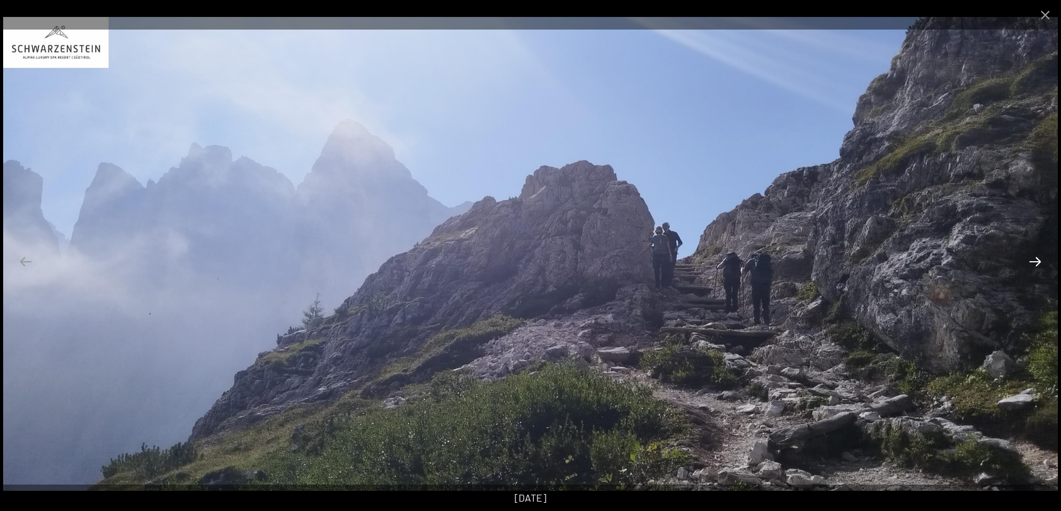
click at [1033, 262] on button "Next slide" at bounding box center [1035, 261] width 26 height 25
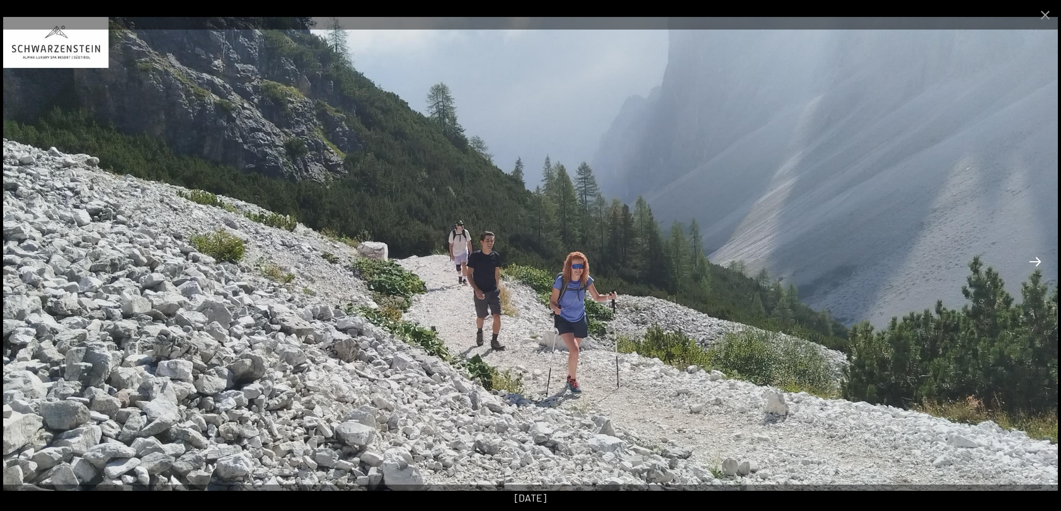
click at [1033, 262] on button "Next slide" at bounding box center [1035, 261] width 26 height 25
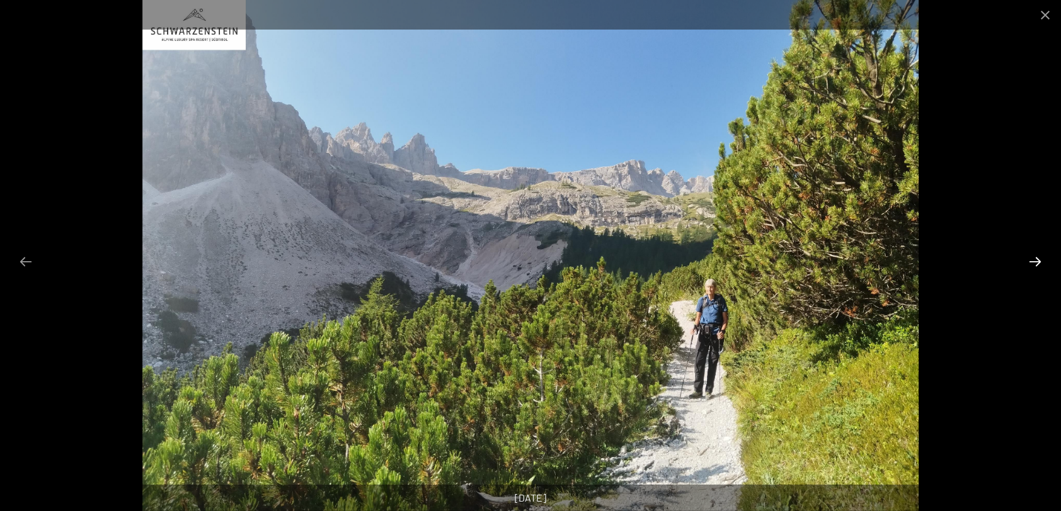
click at [1033, 262] on button "Next slide" at bounding box center [1035, 261] width 26 height 25
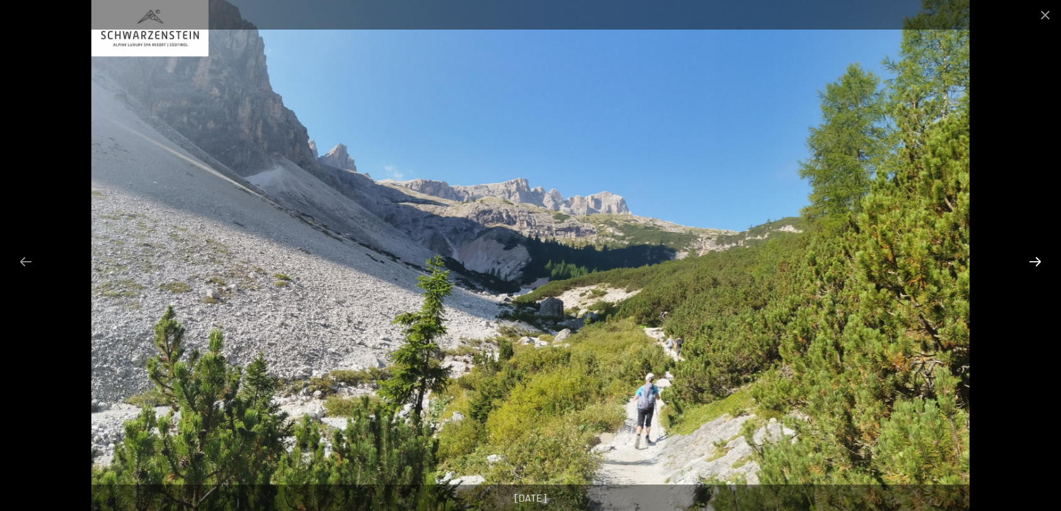
click at [1033, 262] on button "Next slide" at bounding box center [1035, 261] width 26 height 25
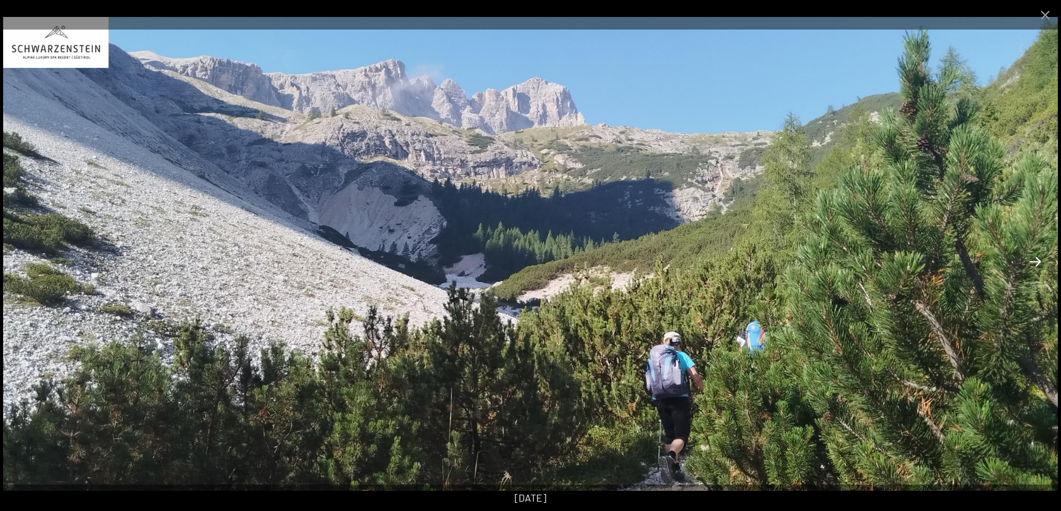
click at [1033, 262] on button "Next slide" at bounding box center [1035, 261] width 26 height 25
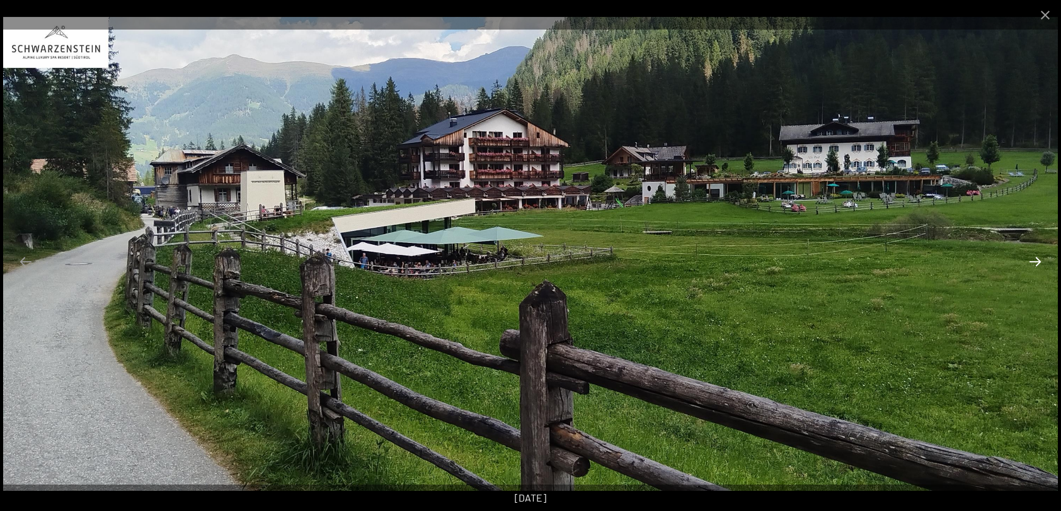
click at [1033, 262] on button "Next slide" at bounding box center [1035, 261] width 26 height 25
